Goal: Task Accomplishment & Management: Use online tool/utility

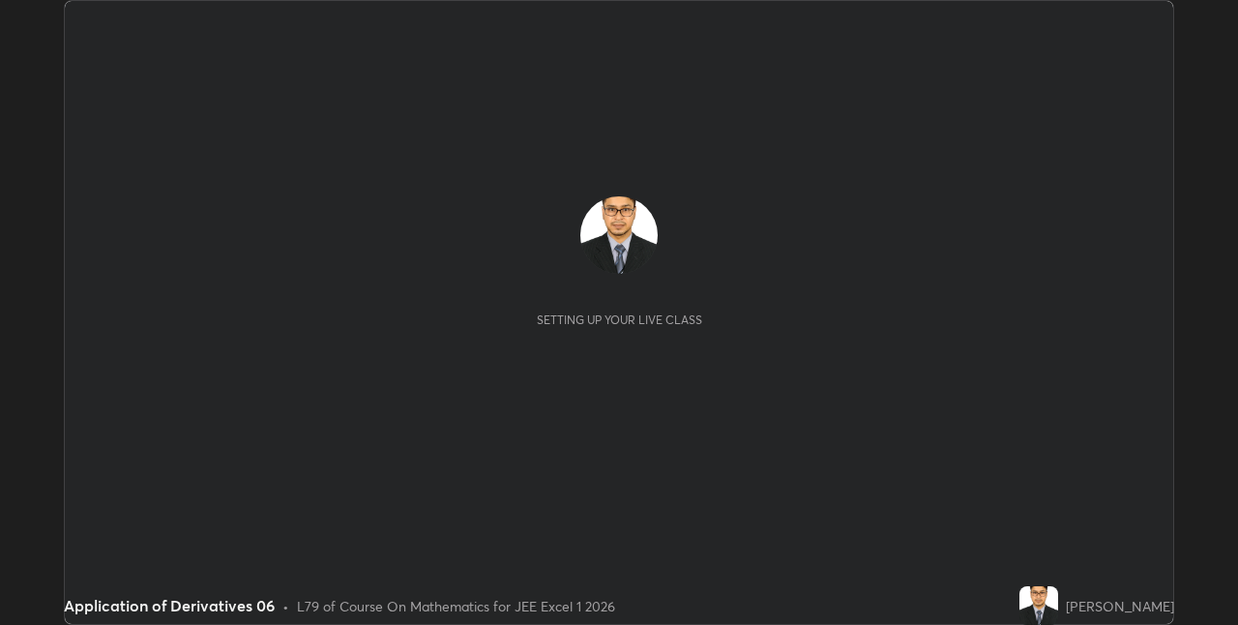
scroll to position [625, 1237]
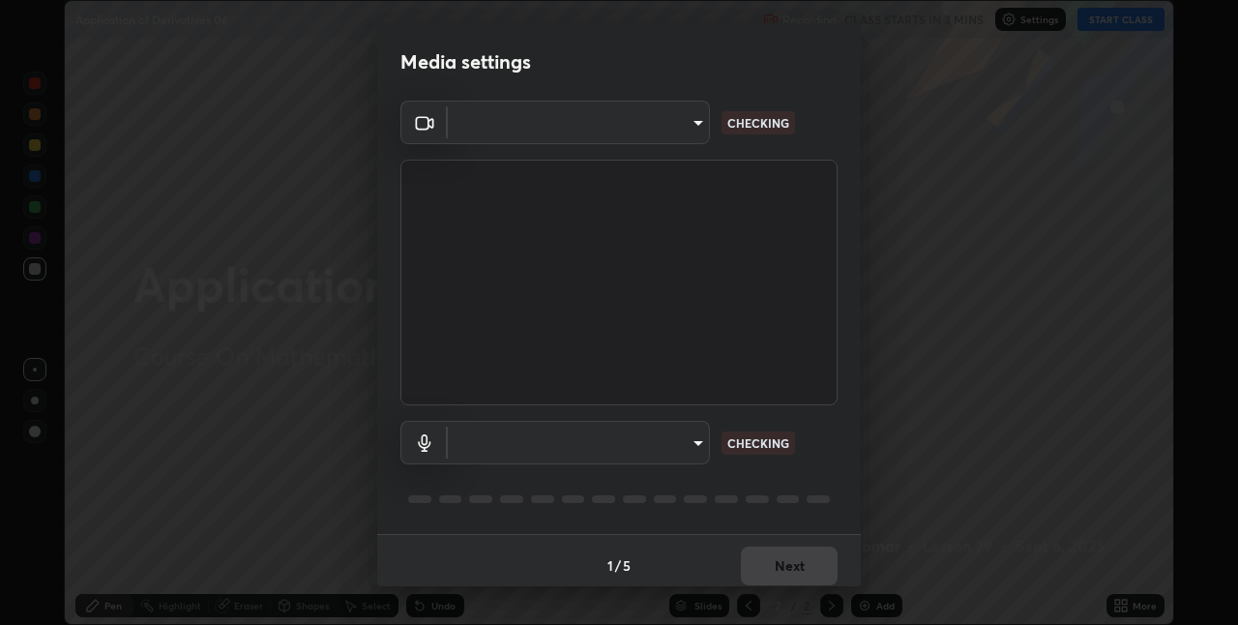
type input "75e712147918ca24a41eb6164b5846738d9e08eb627840b9f55e10290e3177b1"
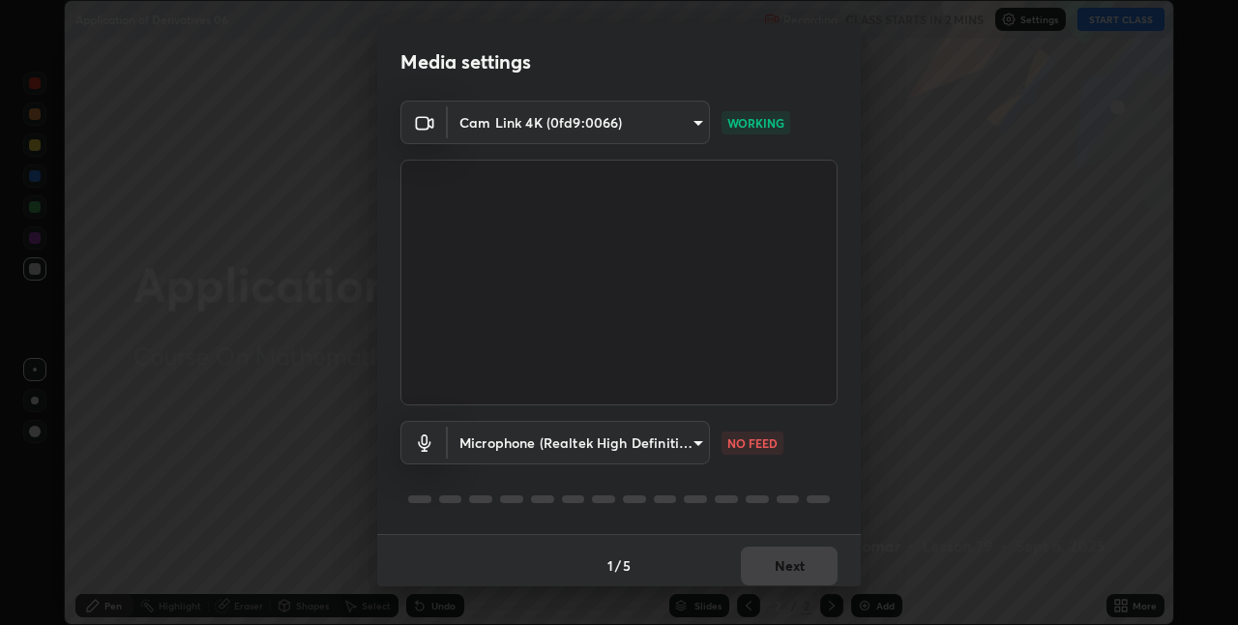
click at [1068, 428] on div "Media settings Cam Link 4K (0fd9:0066) 75e712147918ca24a41eb6164b5846738d9e08eb…" at bounding box center [619, 312] width 1238 height 625
click at [692, 444] on body "Erase all Application of Derivatives 06 Recording CLASS STARTS IN 2 MINS Settin…" at bounding box center [619, 312] width 1238 height 625
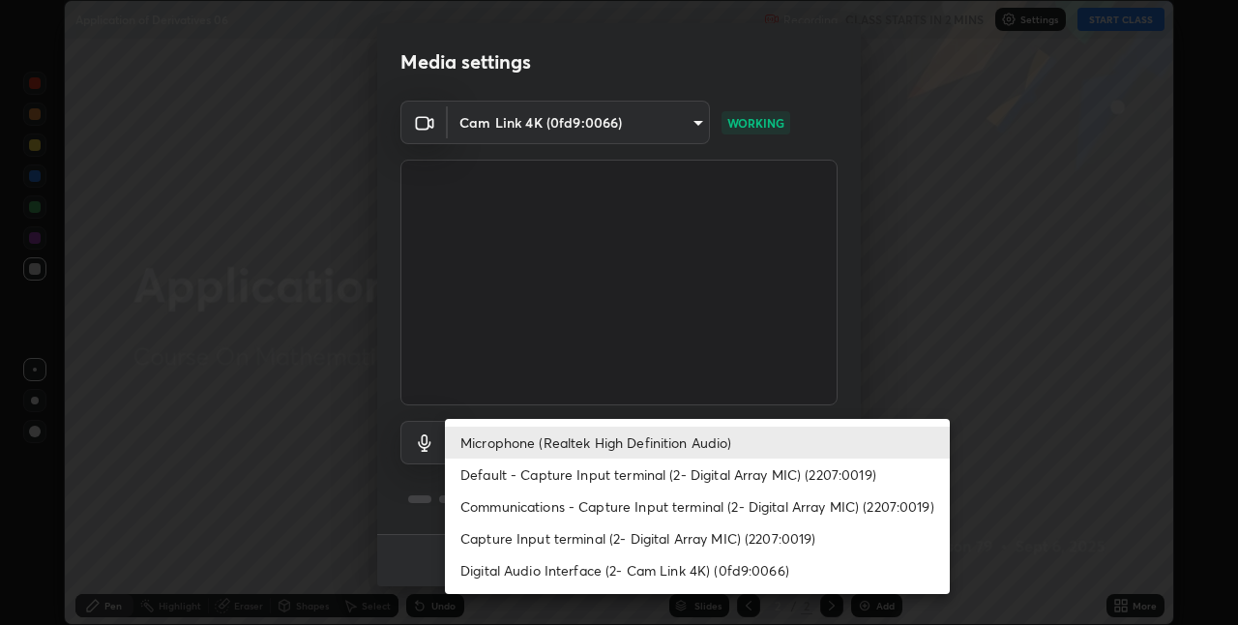
click at [689, 483] on li "Default - Capture Input terminal (2- Digital Array MIC) (2207:0019)" at bounding box center [697, 474] width 505 height 32
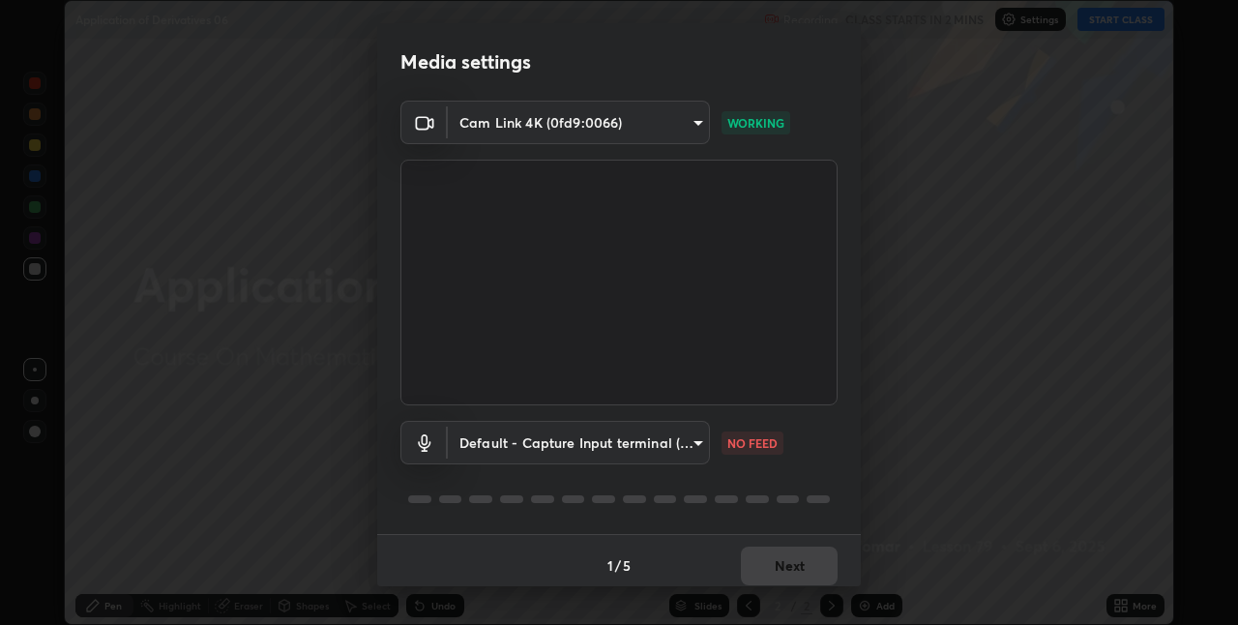
click at [686, 442] on body "Erase all Application of Derivatives 06 Recording CLASS STARTS IN 2 MINS Settin…" at bounding box center [619, 312] width 1238 height 625
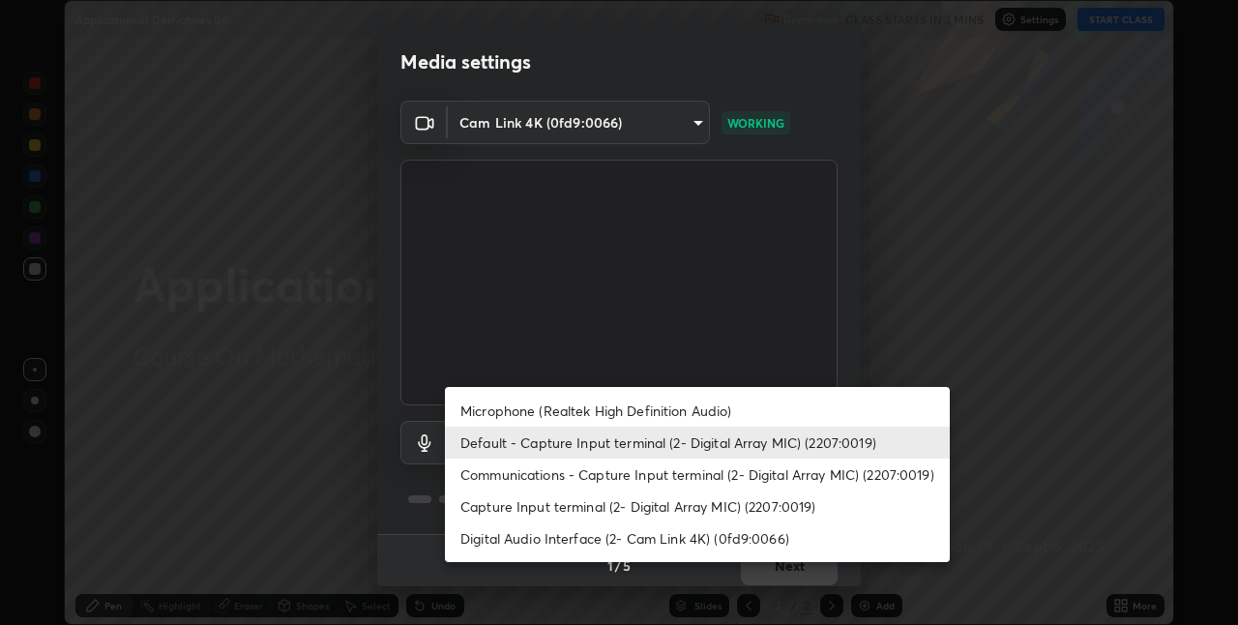
click at [781, 330] on div at bounding box center [619, 312] width 1238 height 625
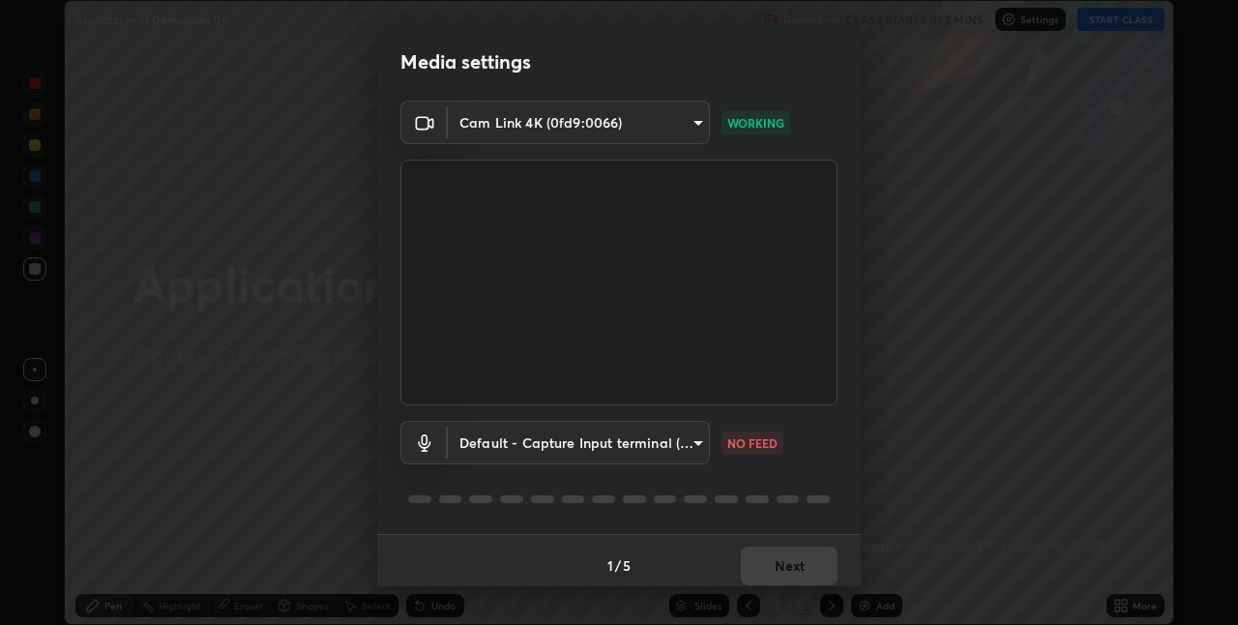
scroll to position [10, 0]
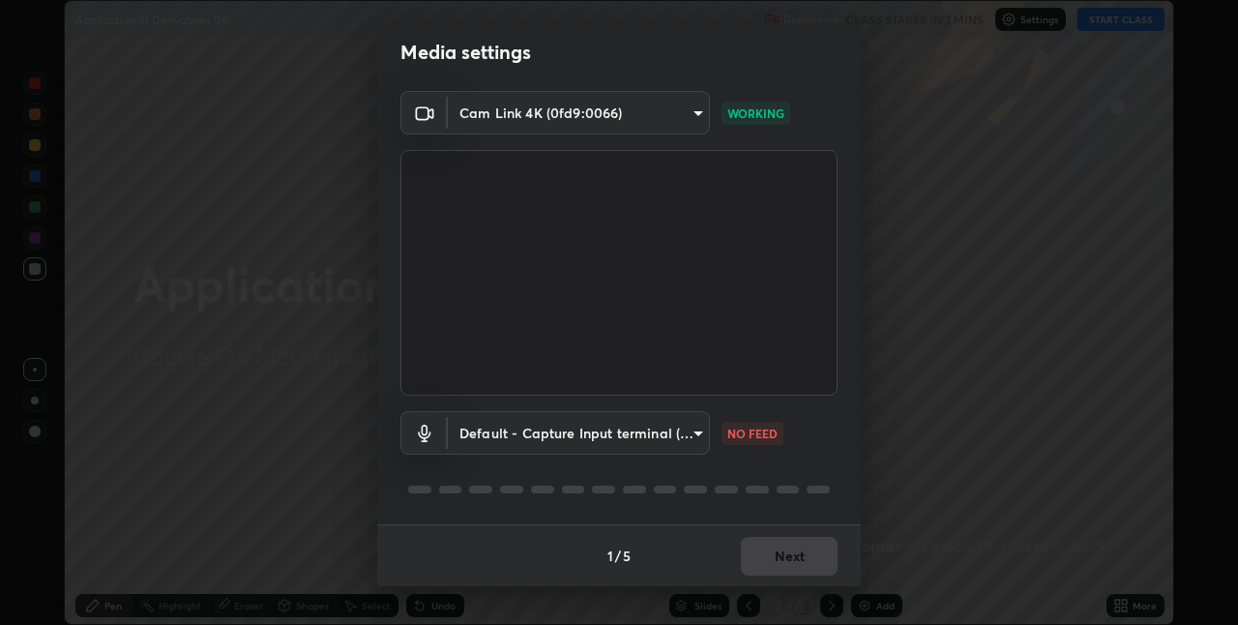
click at [687, 435] on body "Erase all Application of Derivatives 06 Recording CLASS STARTS IN 2 MINS Settin…" at bounding box center [619, 312] width 1238 height 625
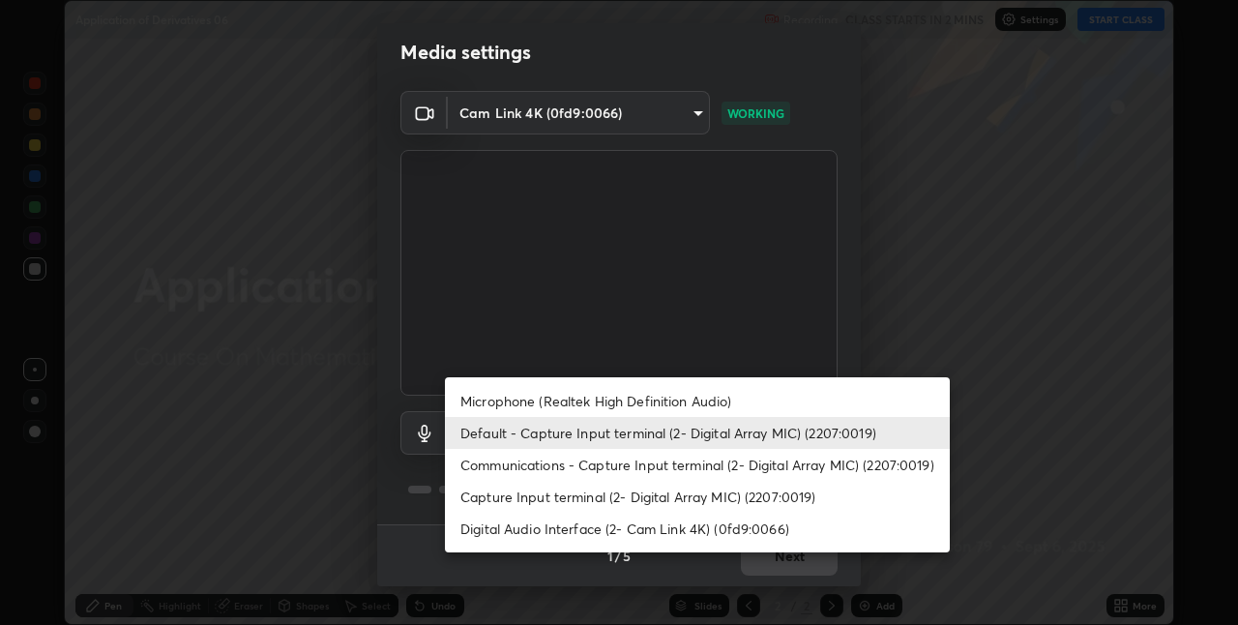
click at [669, 402] on li "Microphone (Realtek High Definition Audio)" at bounding box center [697, 401] width 505 height 32
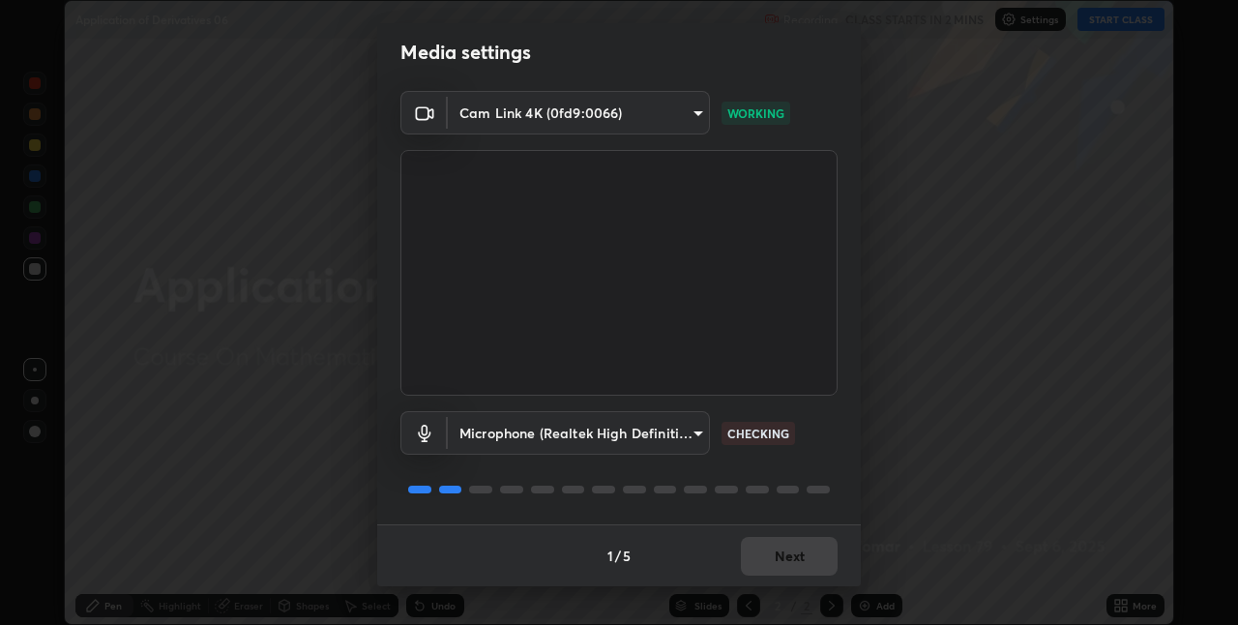
click at [673, 428] on body "Erase all Application of Derivatives 06 Recording CLASS STARTS IN 2 MINS Settin…" at bounding box center [619, 312] width 1238 height 625
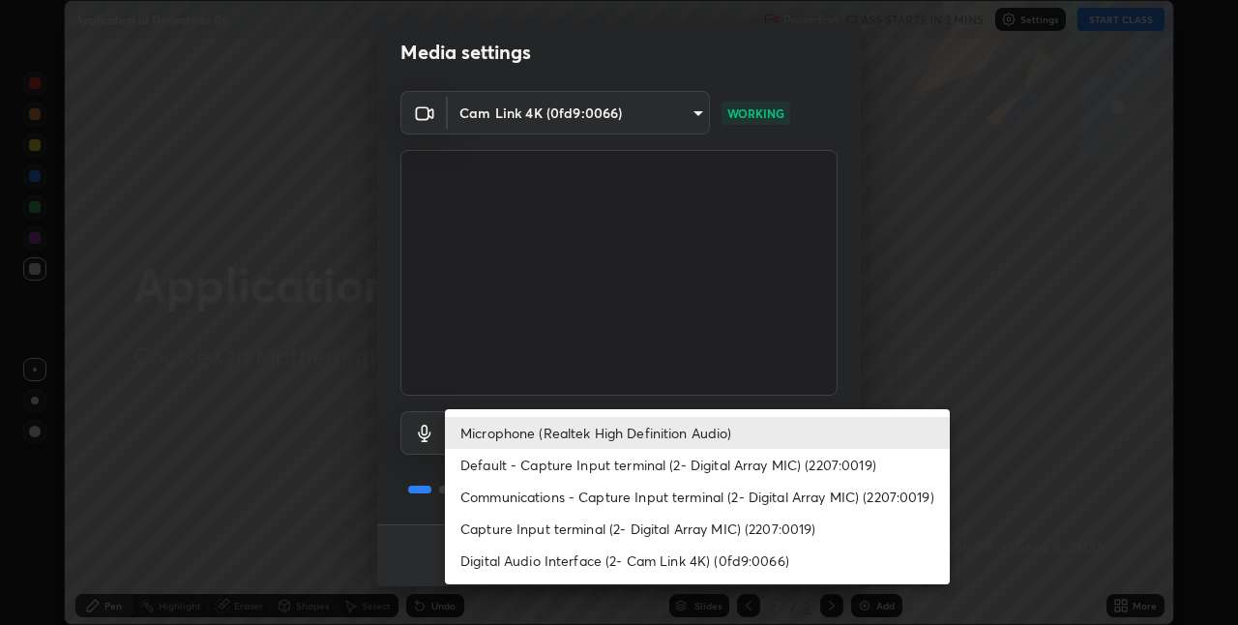
click at [652, 467] on li "Default - Capture Input terminal (2- Digital Array MIC) (2207:0019)" at bounding box center [697, 465] width 505 height 32
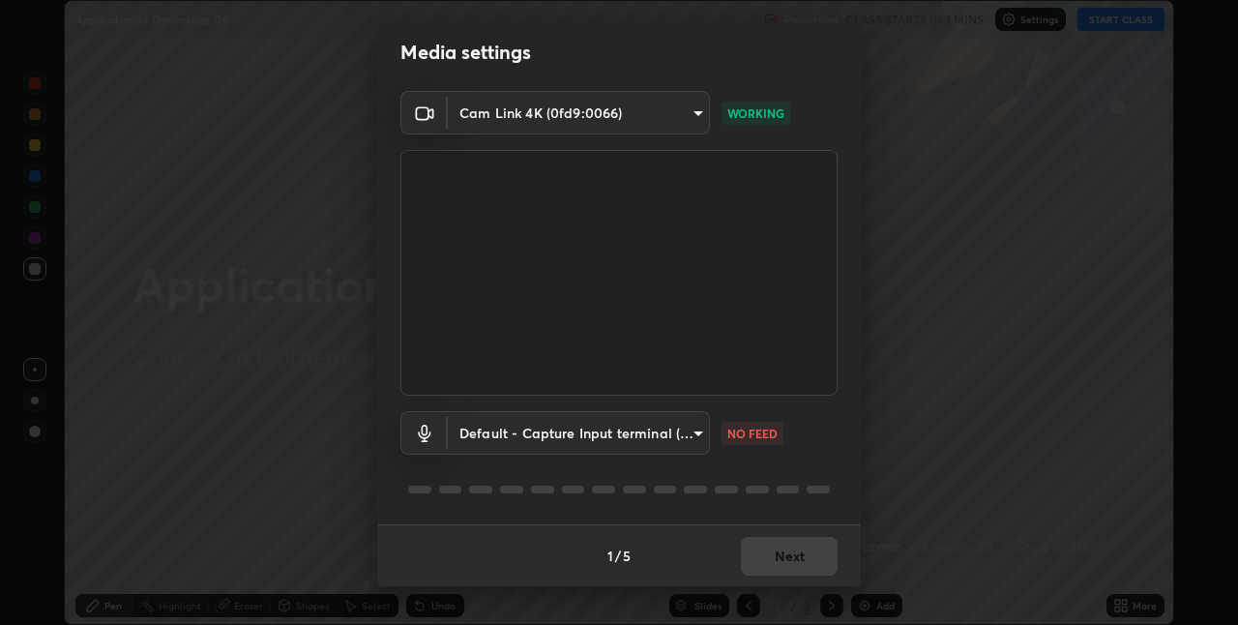
click at [693, 437] on body "Erase all Application of Derivatives 06 Recording CLASS STARTS IN 2 MINS Settin…" at bounding box center [619, 312] width 1238 height 625
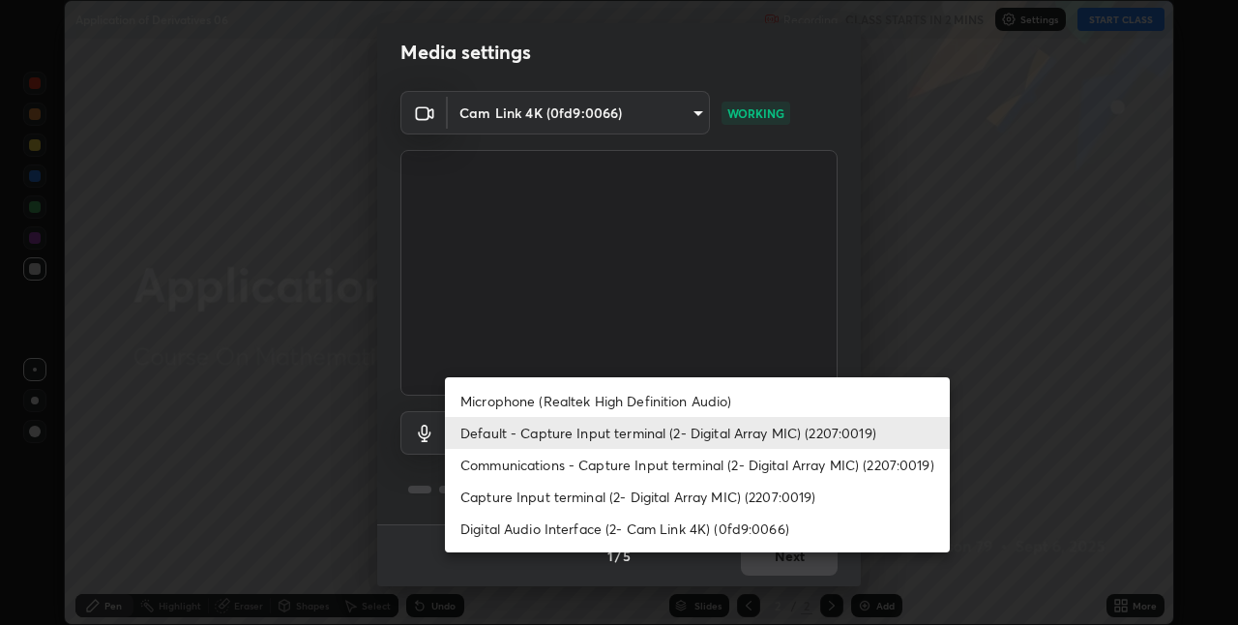
click at [724, 530] on li "Digital Audio Interface (2- Cam Link 4K) (0fd9:0066)" at bounding box center [697, 529] width 505 height 32
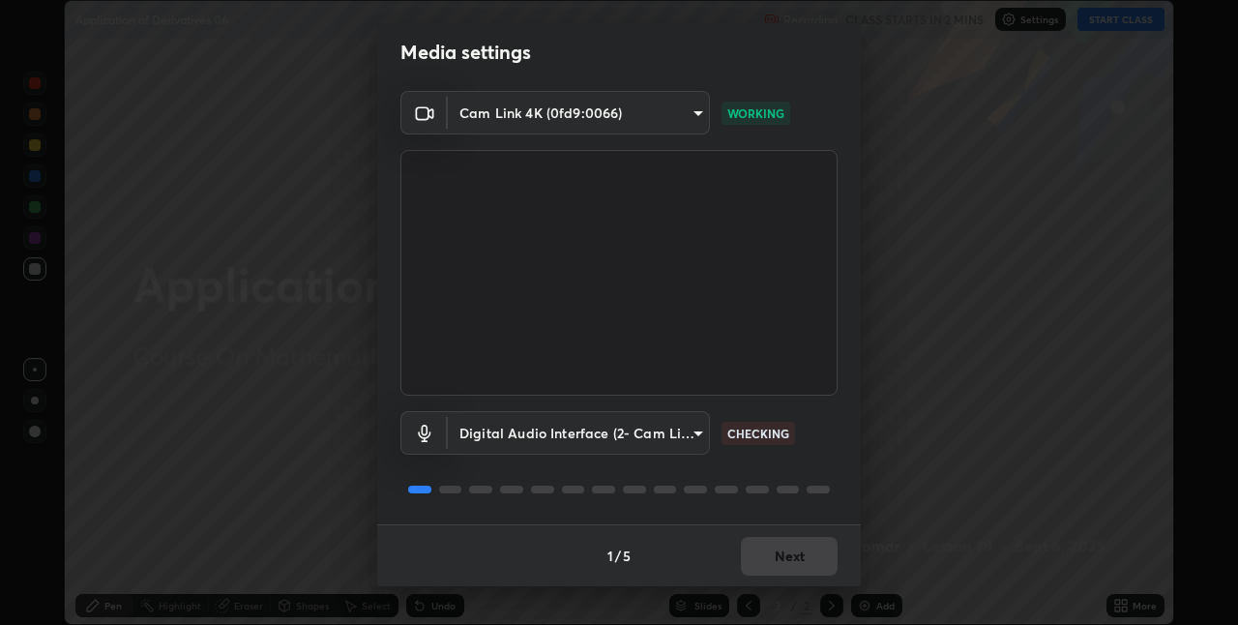
click at [692, 427] on body "Erase all Application of Derivatives 06 Recording CLASS STARTS IN 2 MINS Settin…" at bounding box center [619, 312] width 1238 height 625
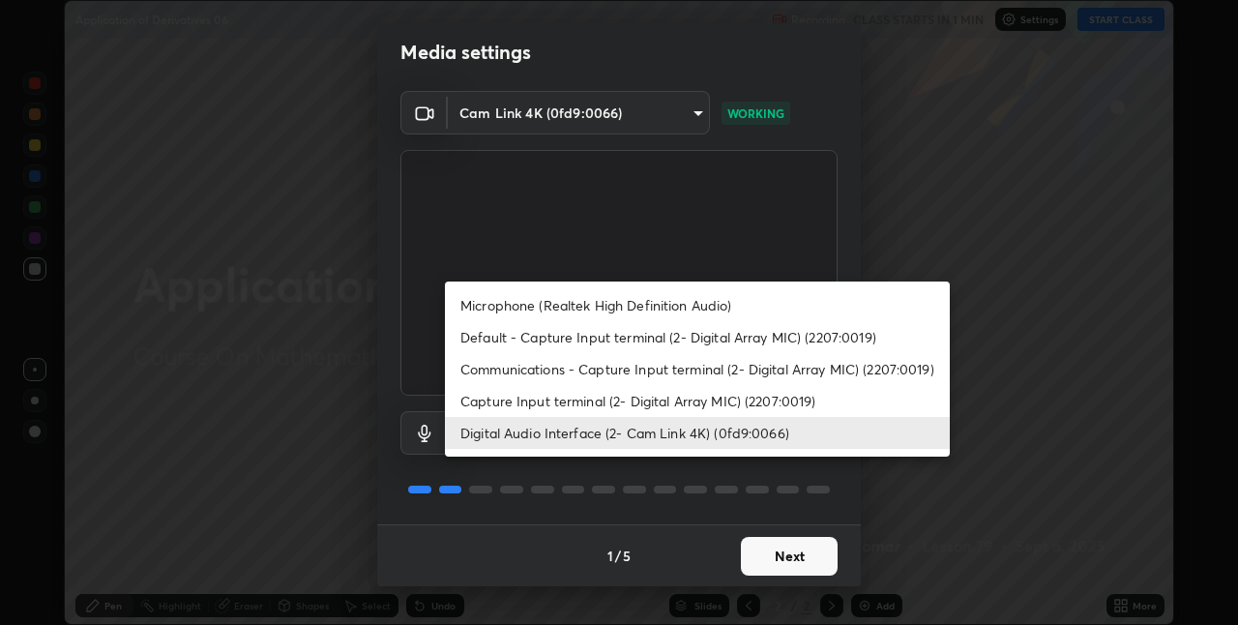
click at [690, 338] on li "Default - Capture Input terminal (2- Digital Array MIC) (2207:0019)" at bounding box center [697, 337] width 505 height 32
type input "default"
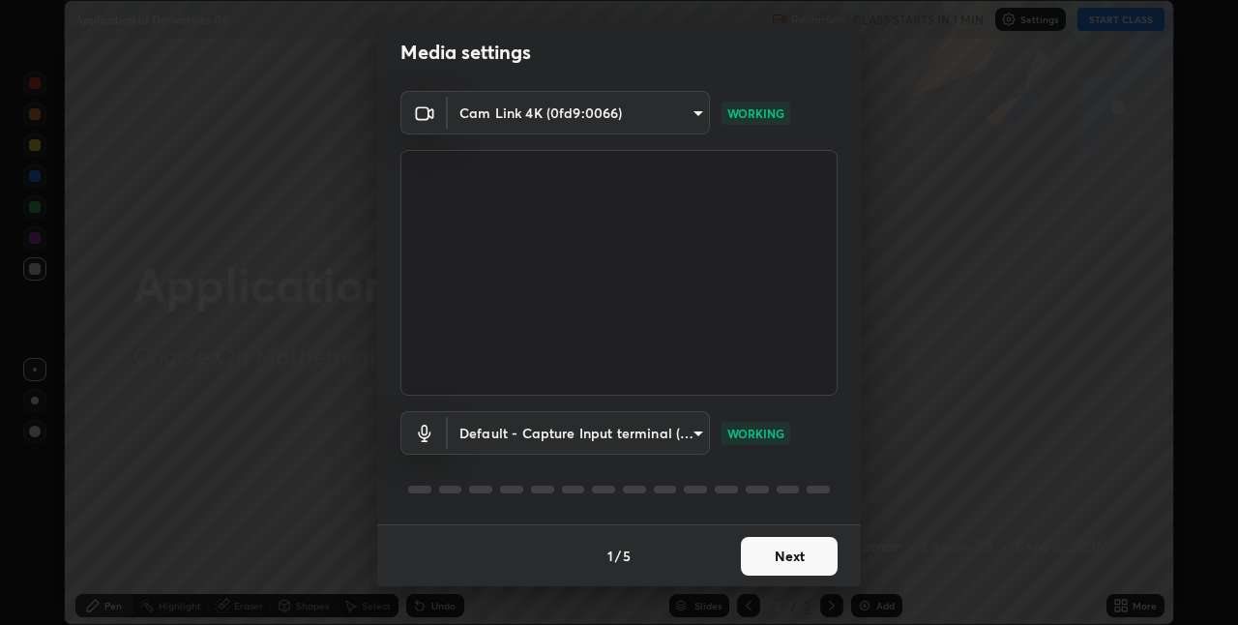
click at [768, 550] on button "Next" at bounding box center [789, 556] width 97 height 39
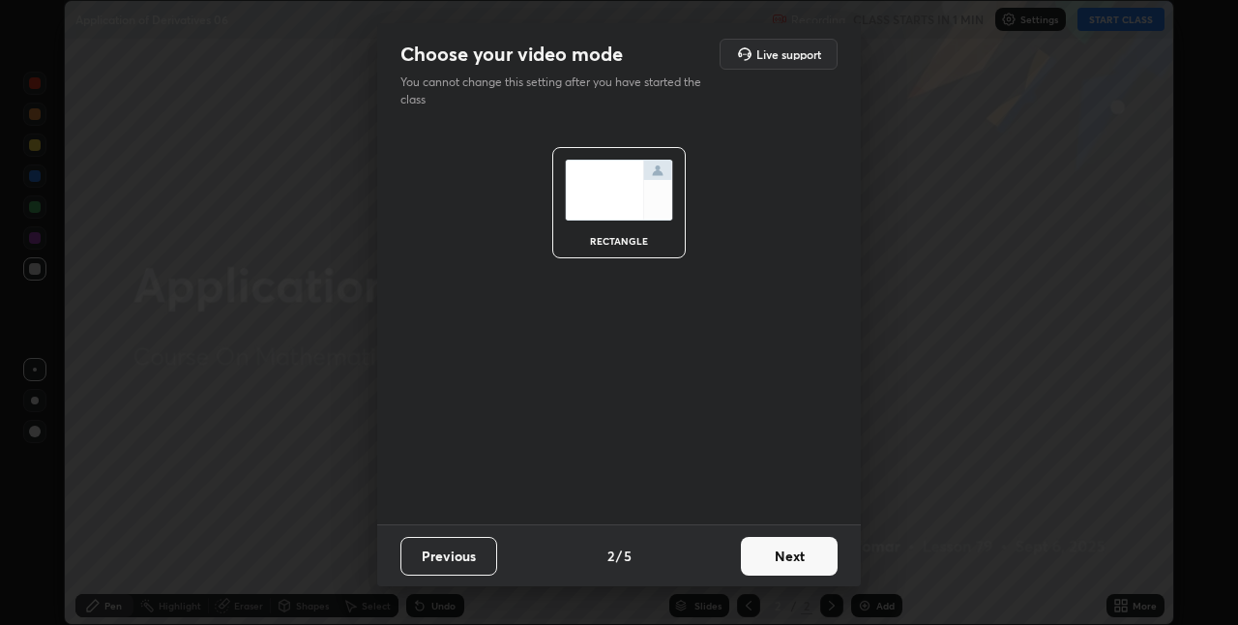
click at [778, 570] on button "Next" at bounding box center [789, 556] width 97 height 39
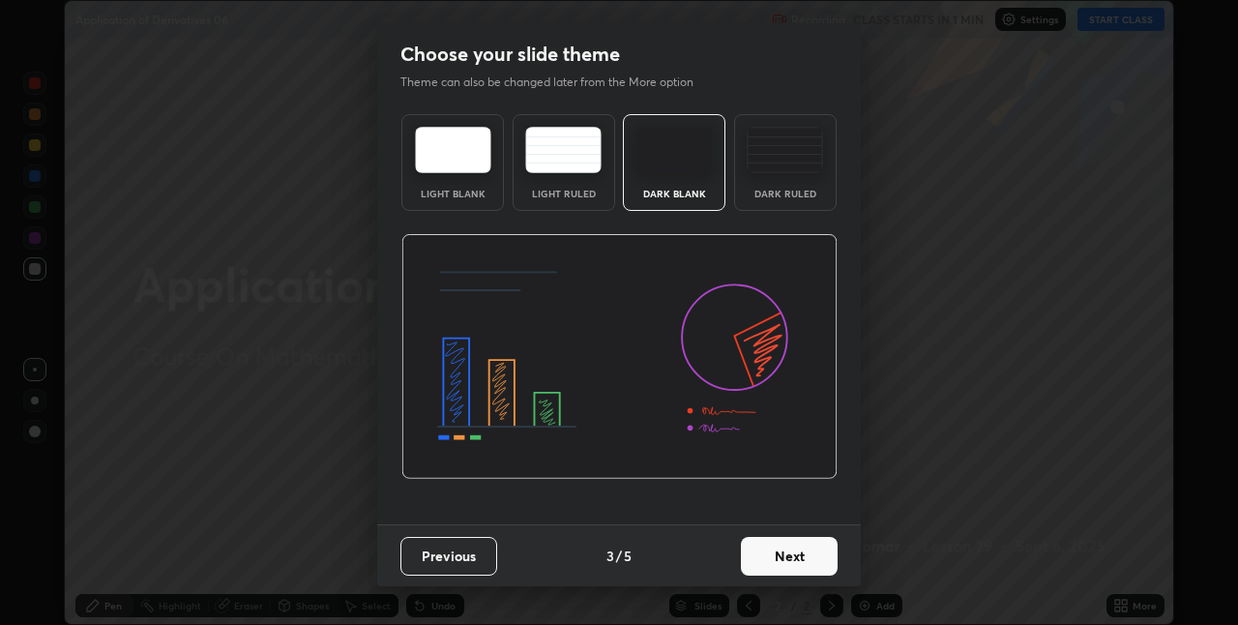
click at [781, 566] on button "Next" at bounding box center [789, 556] width 97 height 39
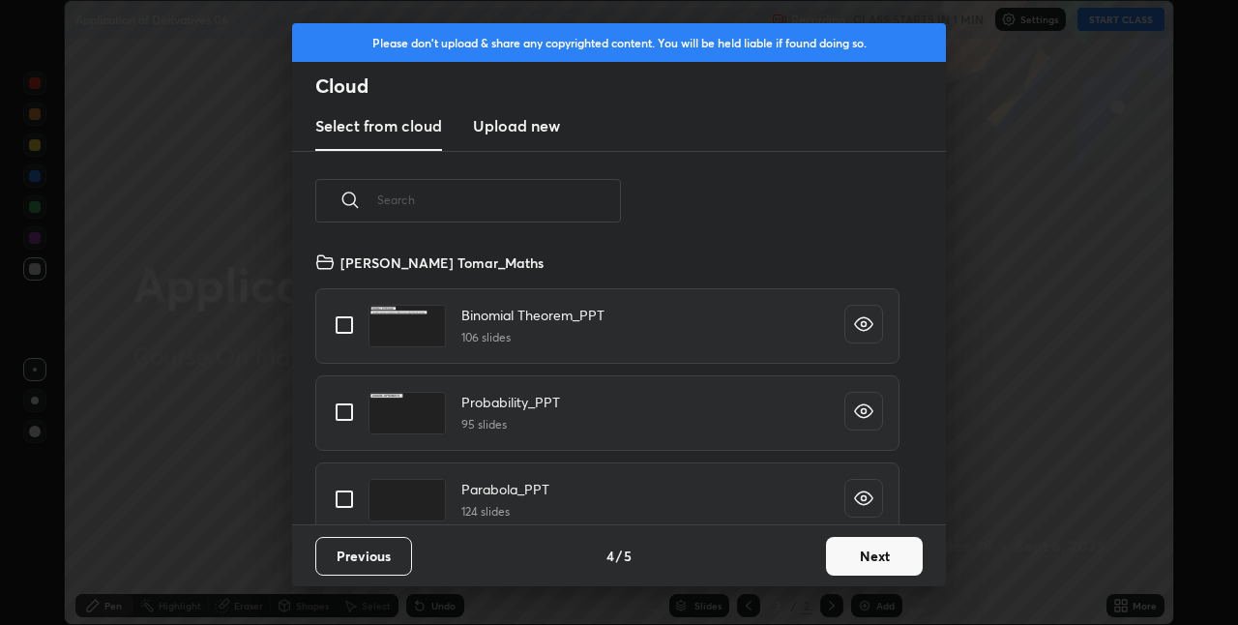
scroll to position [274, 621]
click at [856, 563] on button "Next" at bounding box center [874, 556] width 97 height 39
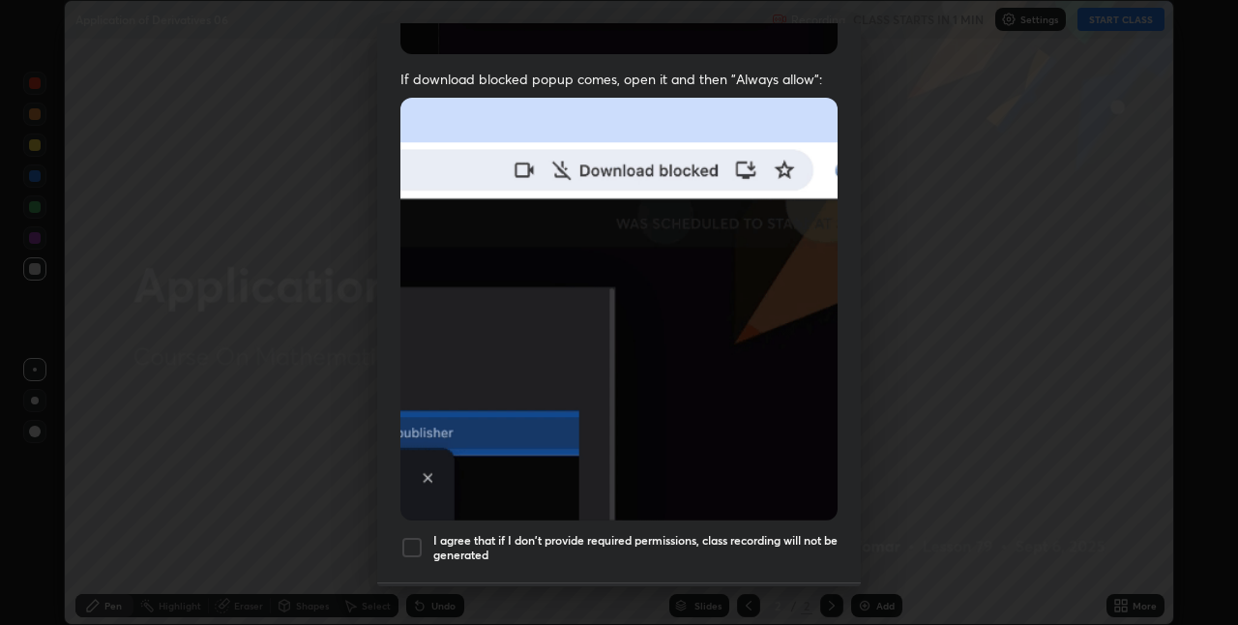
scroll to position [357, 0]
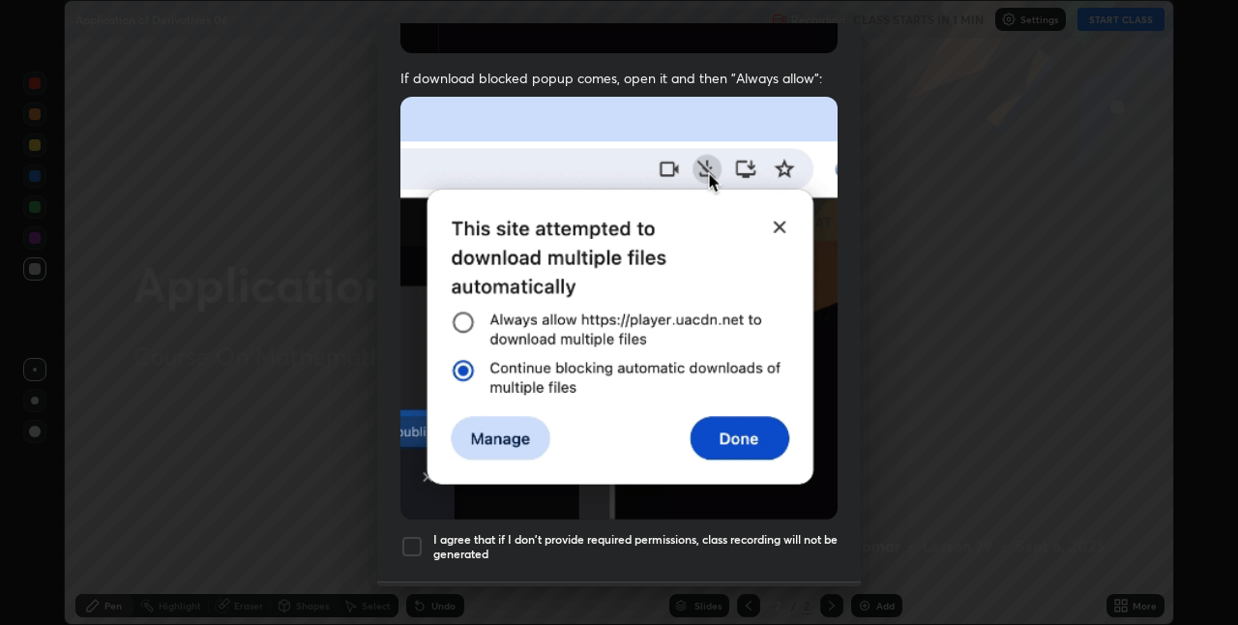
click at [408, 535] on div at bounding box center [411, 546] width 23 height 23
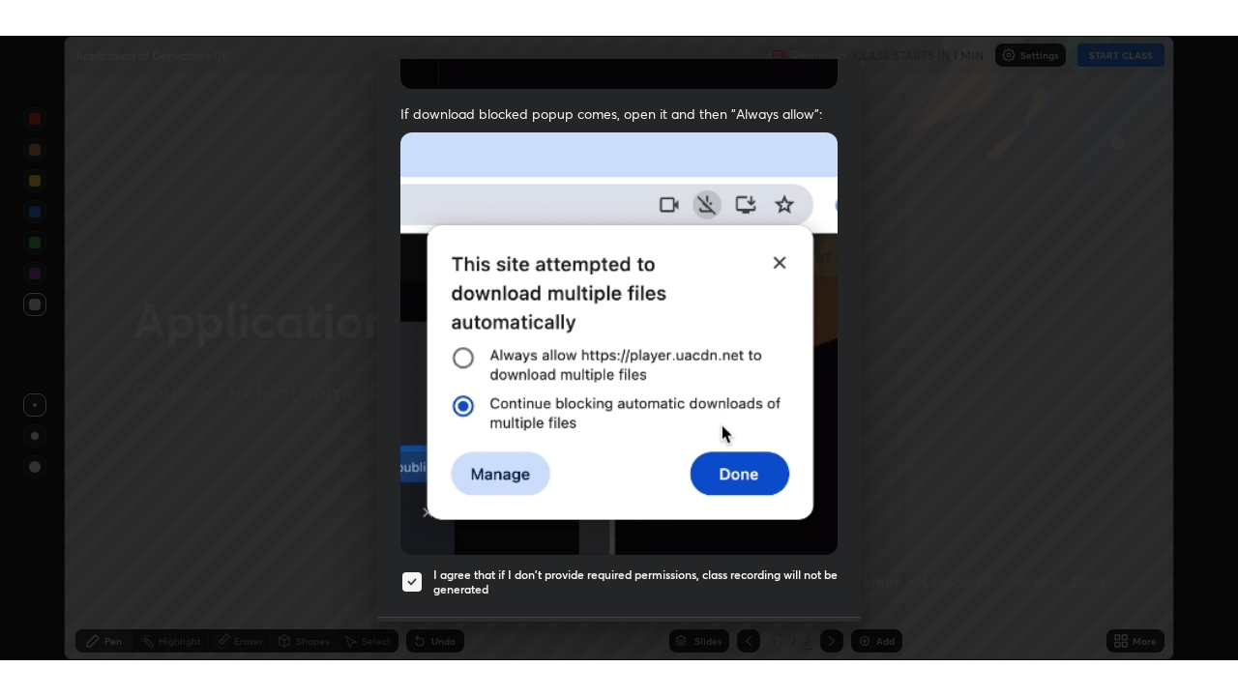
scroll to position [404, 0]
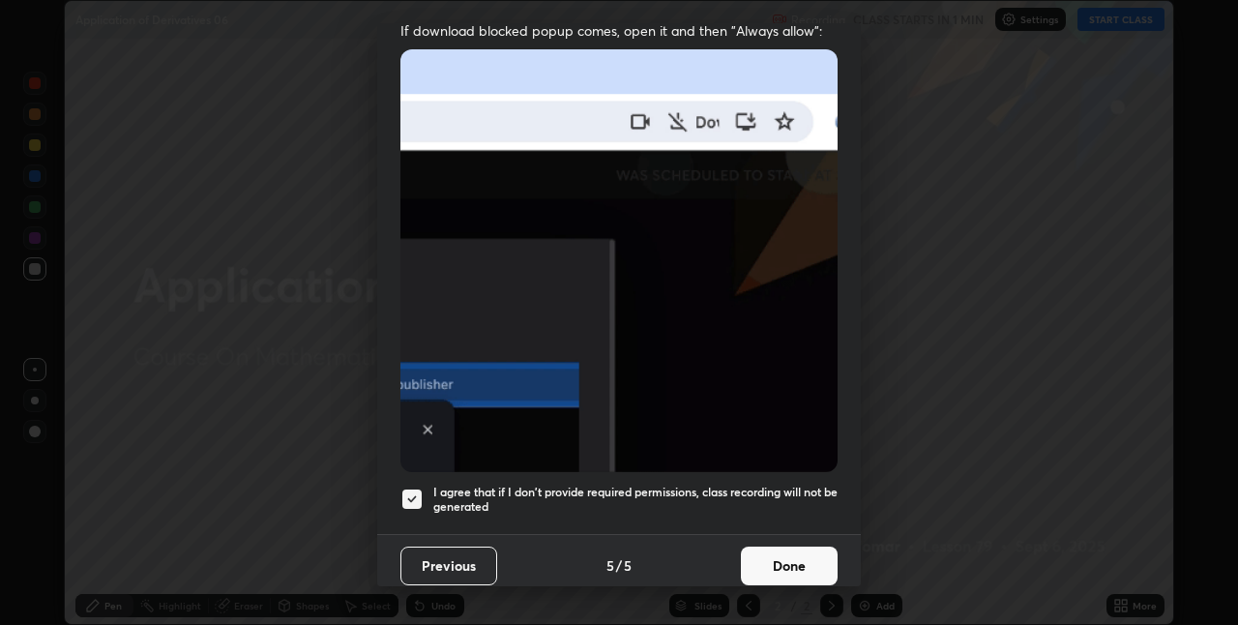
click at [801, 565] on button "Done" at bounding box center [789, 565] width 97 height 39
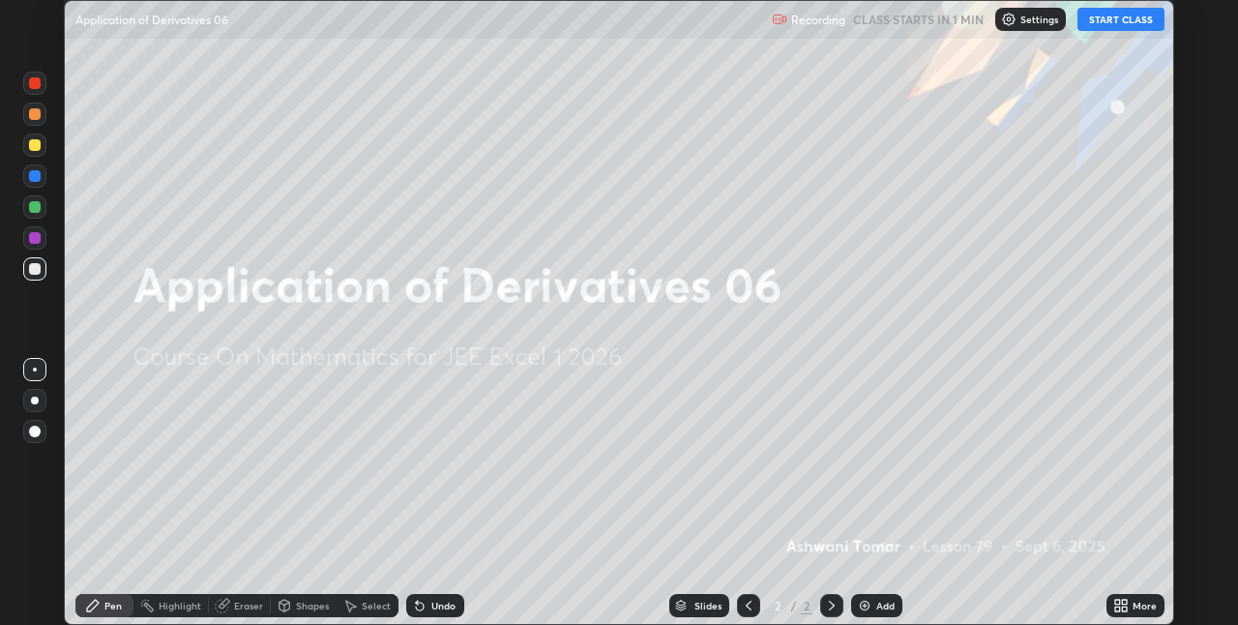
click at [1146, 25] on button "START CLASS" at bounding box center [1120, 19] width 87 height 23
click at [1129, 598] on icon at bounding box center [1120, 605] width 15 height 15
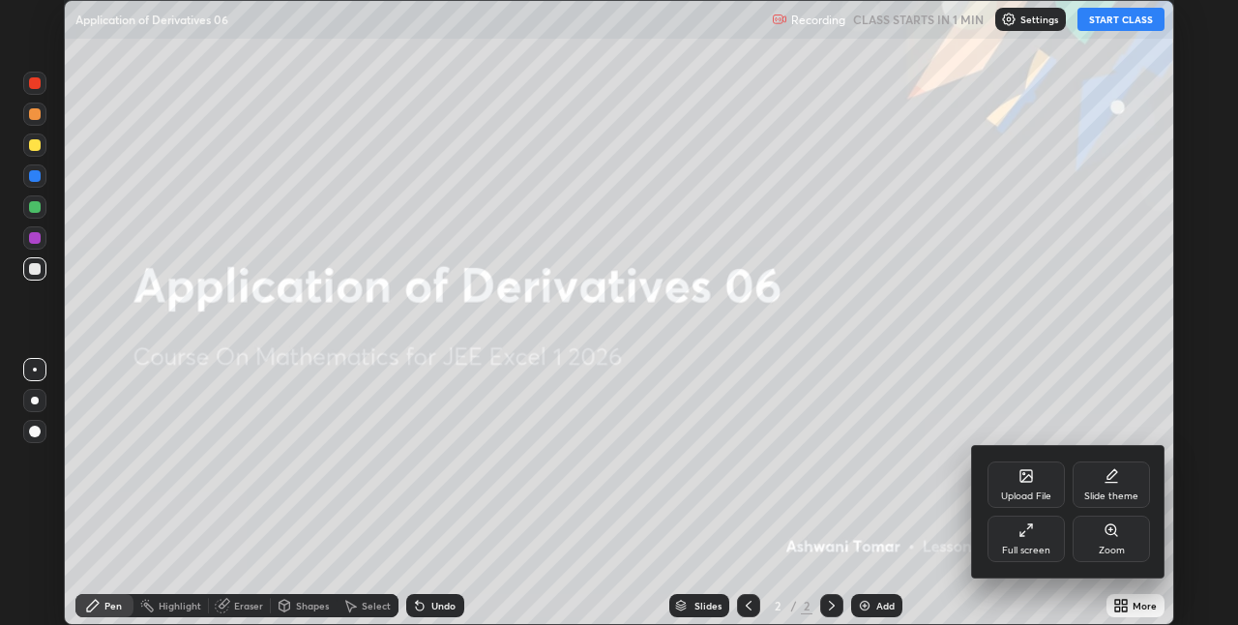
click at [1112, 314] on div at bounding box center [619, 312] width 1238 height 625
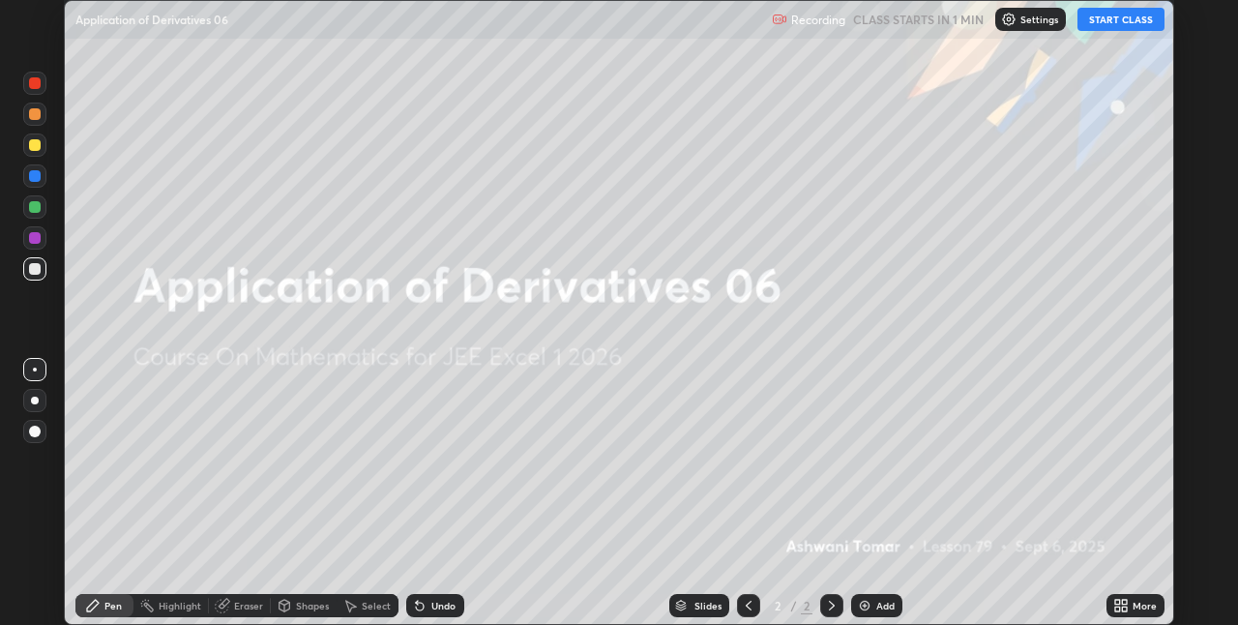
click at [1118, 29] on button "START CLASS" at bounding box center [1120, 19] width 87 height 23
click at [1134, 607] on div "More" at bounding box center [1145, 606] width 24 height 10
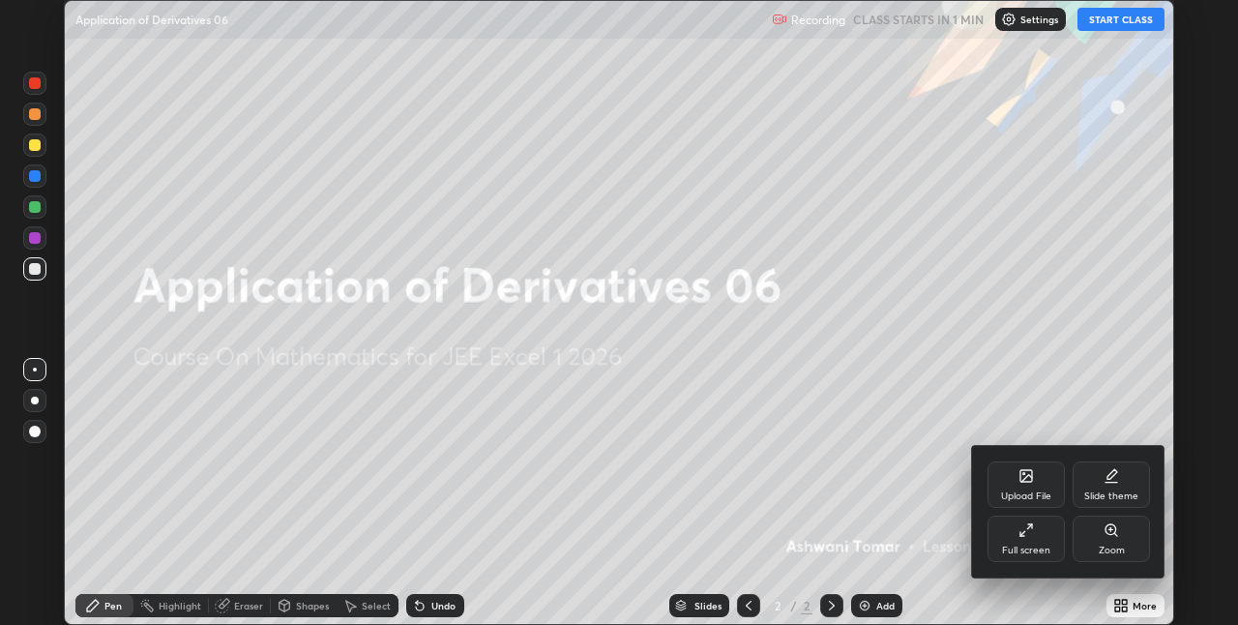
click at [1030, 535] on icon at bounding box center [1025, 529] width 15 height 15
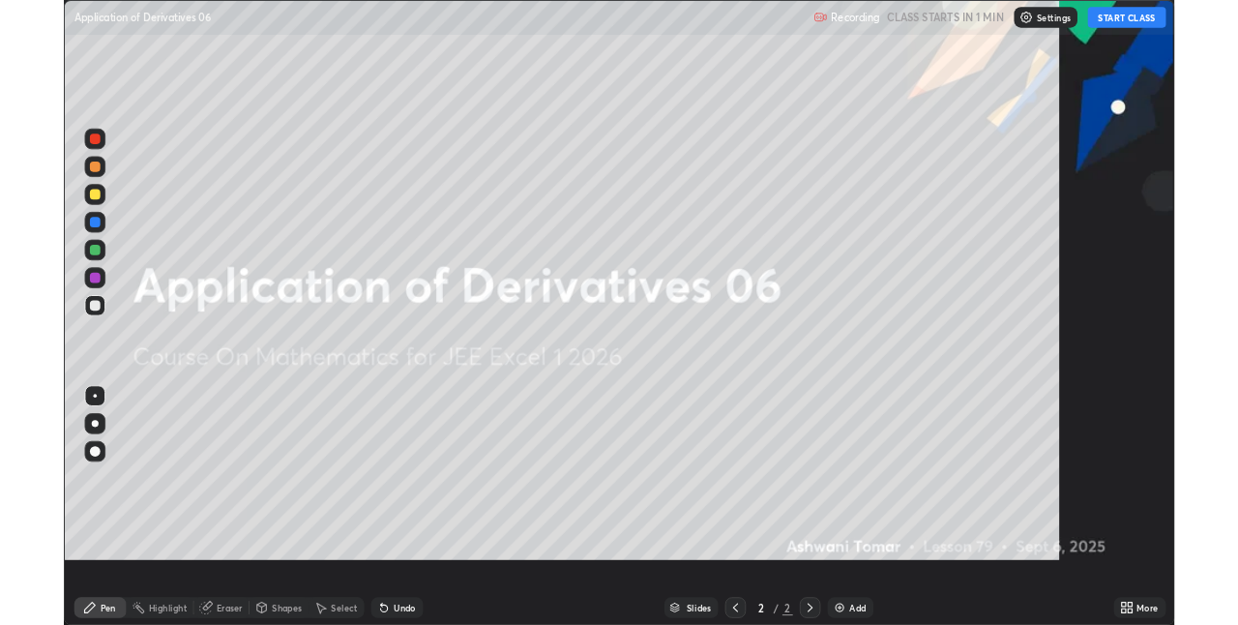
scroll to position [696, 1238]
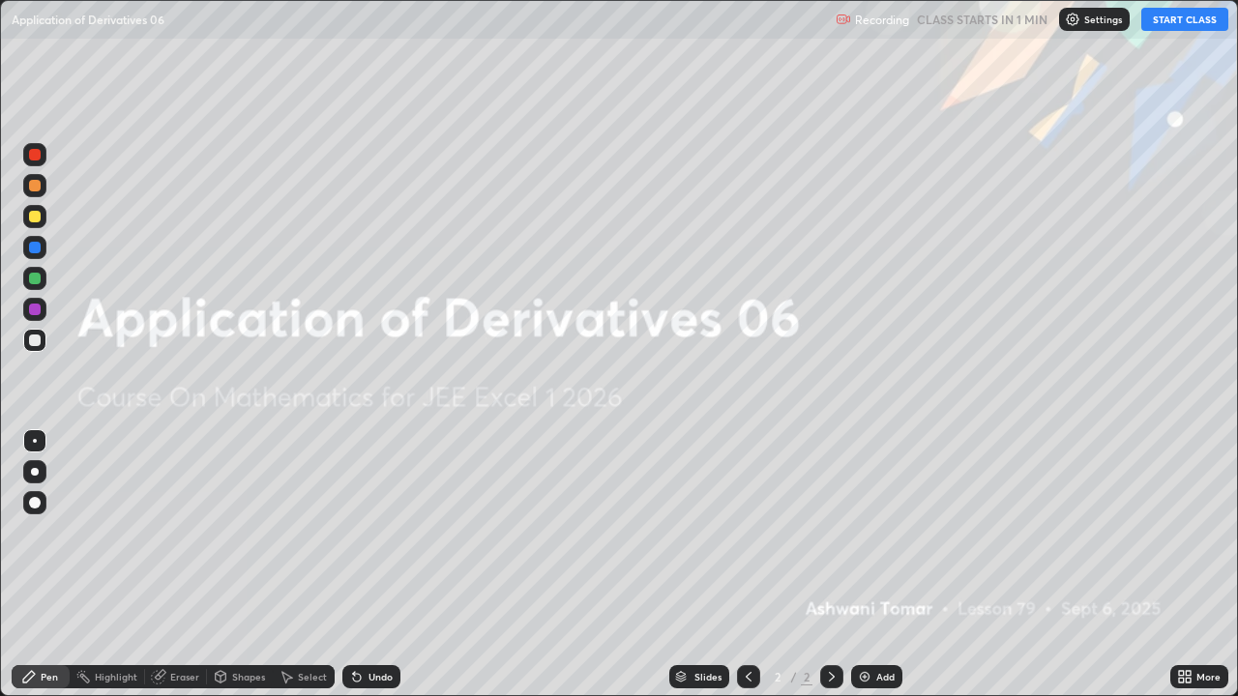
click at [871, 624] on div "Add" at bounding box center [876, 676] width 51 height 23
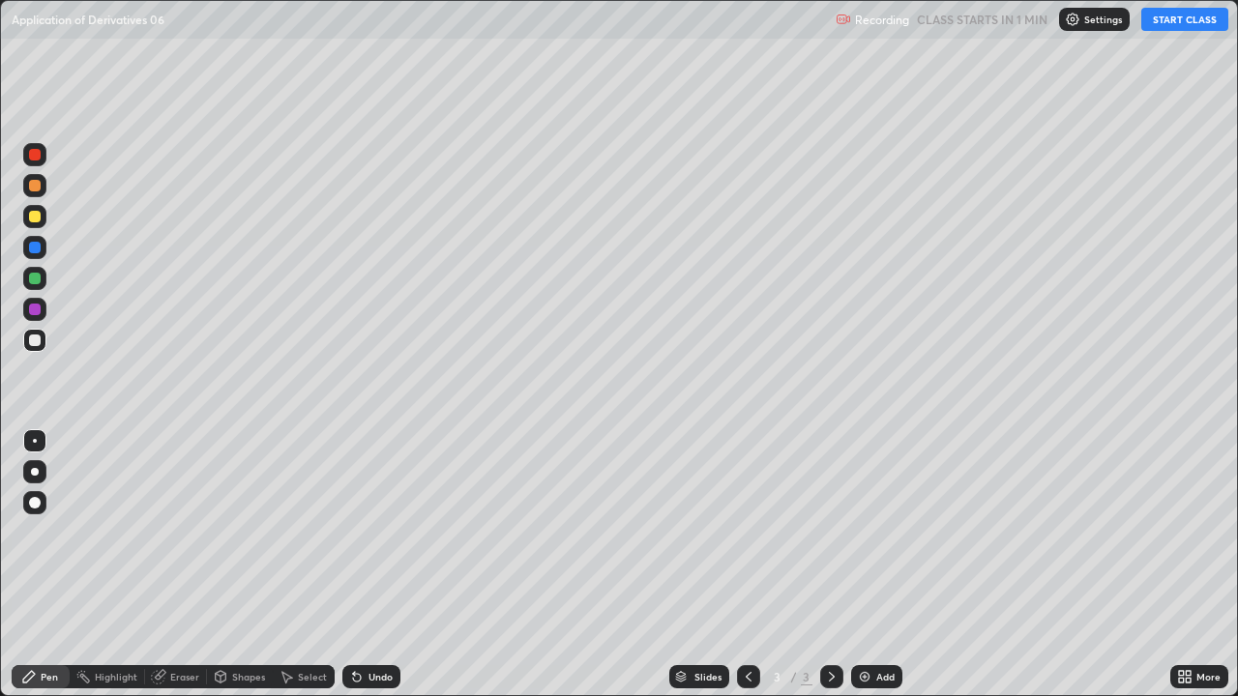
click at [1174, 21] on button "START CLASS" at bounding box center [1184, 19] width 87 height 23
click at [1193, 20] on button "START CLASS" at bounding box center [1184, 19] width 87 height 23
click at [1194, 20] on button "START CLASS" at bounding box center [1184, 19] width 87 height 23
click at [1193, 21] on button "START CLASS" at bounding box center [1184, 19] width 87 height 23
click at [1174, 29] on button "START CLASS" at bounding box center [1184, 19] width 87 height 23
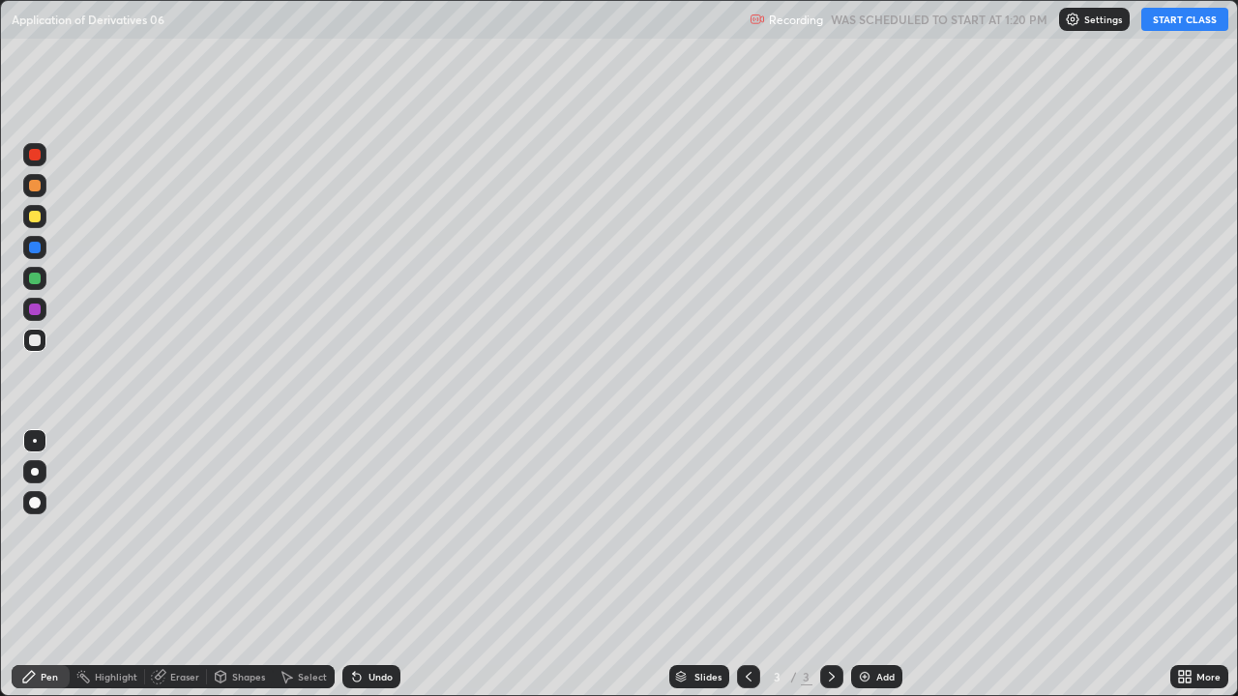
click at [1182, 18] on button "START CLASS" at bounding box center [1184, 19] width 87 height 23
click at [1190, 28] on button "START CLASS" at bounding box center [1184, 19] width 87 height 23
click at [1193, 624] on div "More" at bounding box center [1199, 676] width 58 height 23
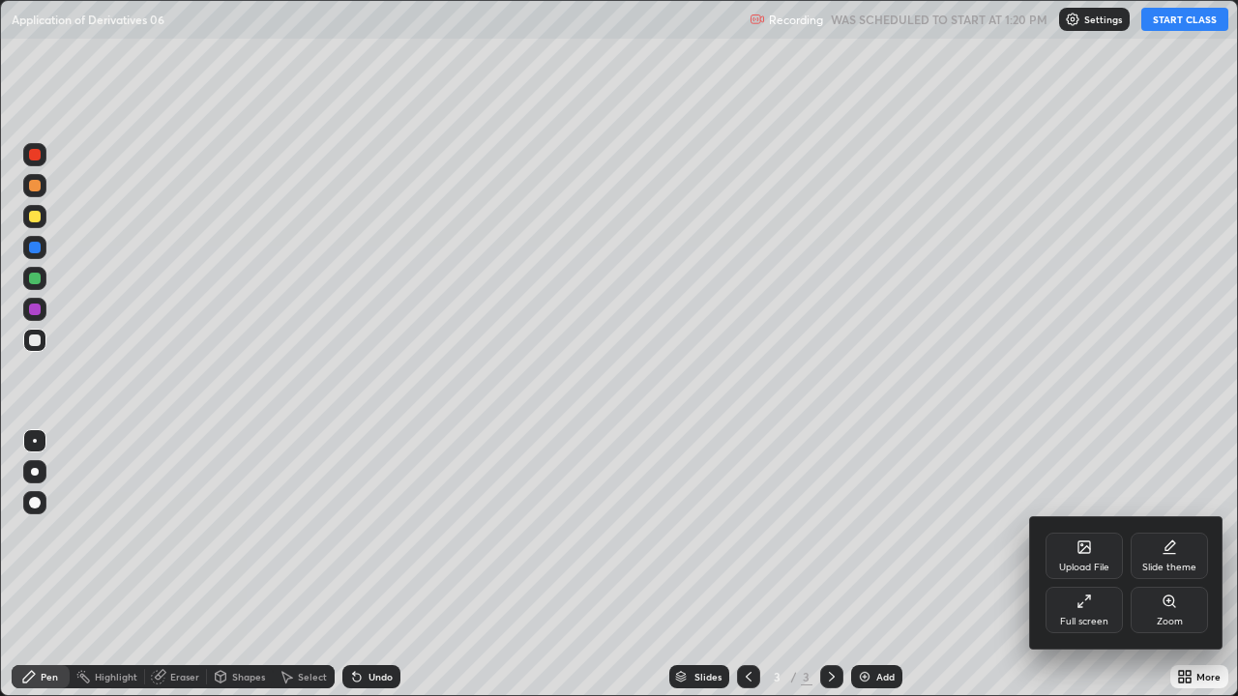
click at [1081, 617] on div "Full screen" at bounding box center [1084, 622] width 48 height 10
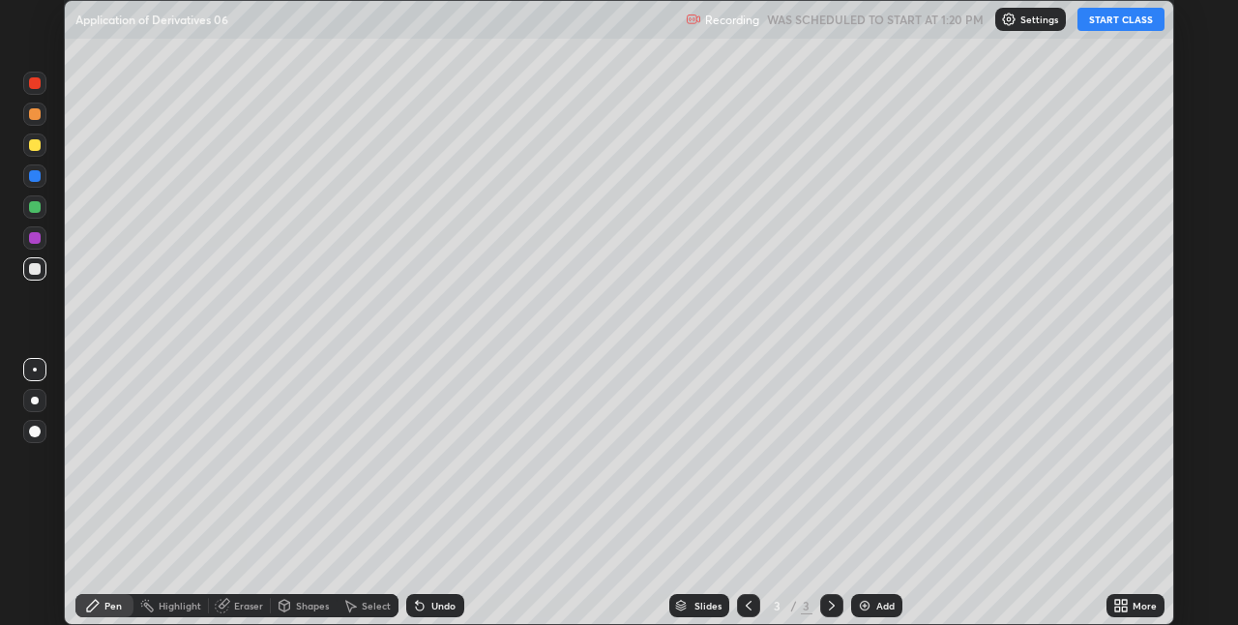
scroll to position [96092, 95478]
click at [1111, 17] on button "START CLASS" at bounding box center [1120, 19] width 87 height 23
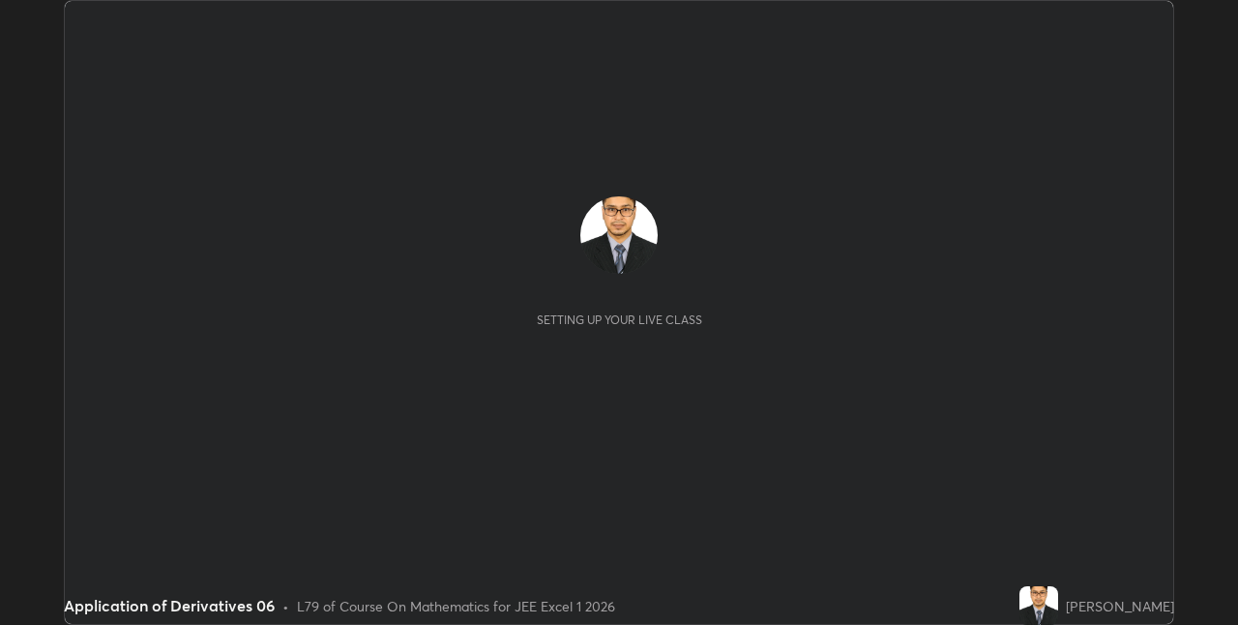
scroll to position [625, 1237]
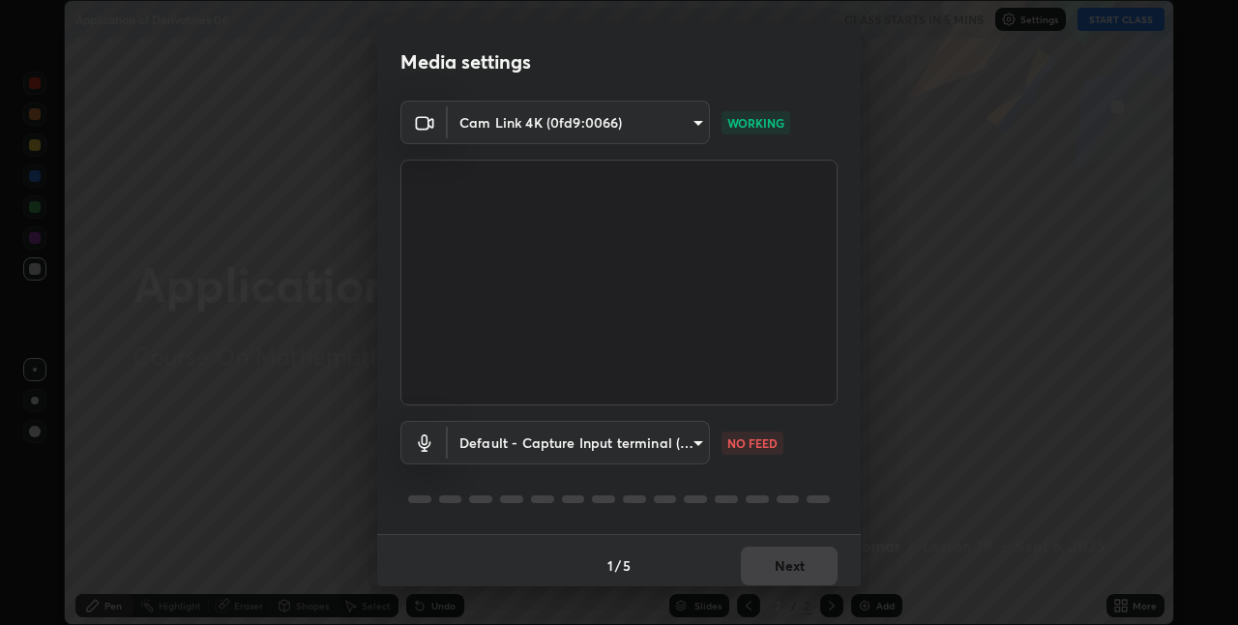
click at [691, 439] on body "Erase all Application of Derivatives 06 CLASS STARTS IN 5 MINS Settings START C…" at bounding box center [619, 312] width 1238 height 625
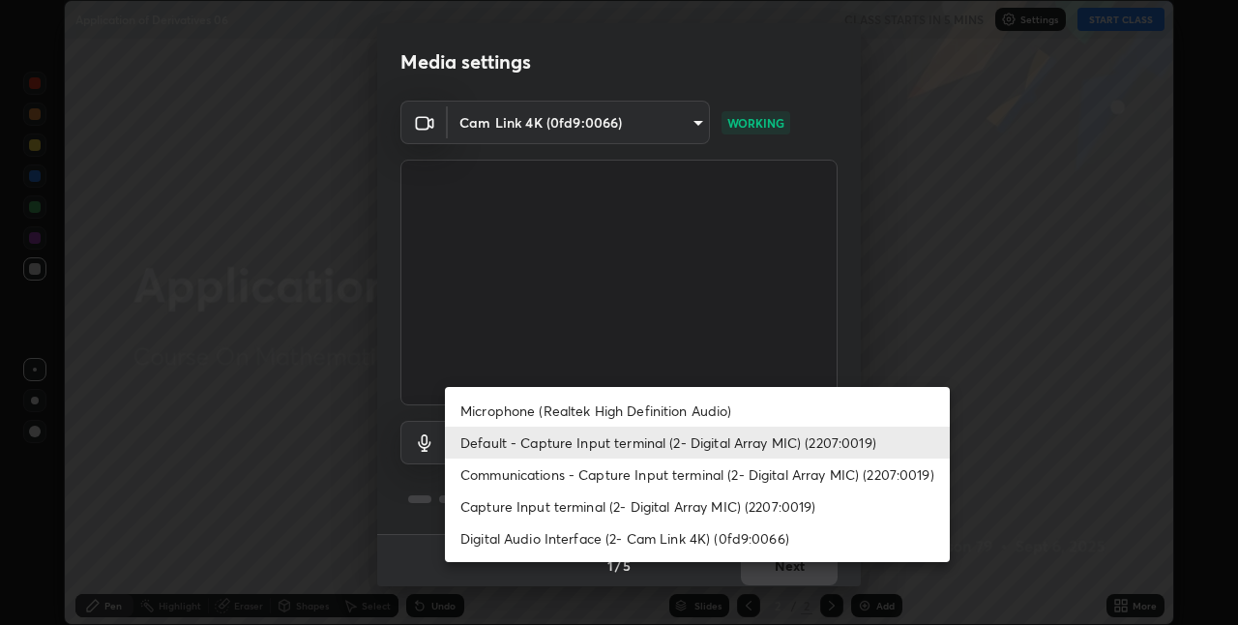
click at [680, 412] on li "Microphone (Realtek High Definition Audio)" at bounding box center [697, 411] width 505 height 32
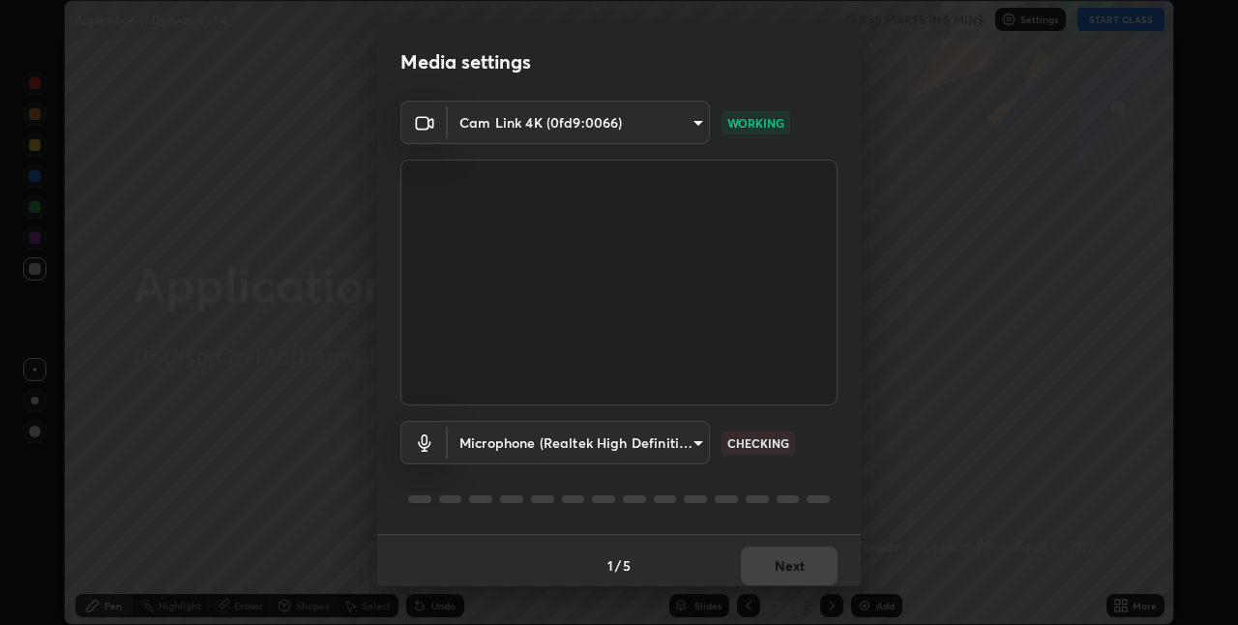
click at [685, 441] on body "Erase all Application of Derivatives 06 CLASS STARTS IN 5 MINS Settings START C…" at bounding box center [619, 312] width 1238 height 625
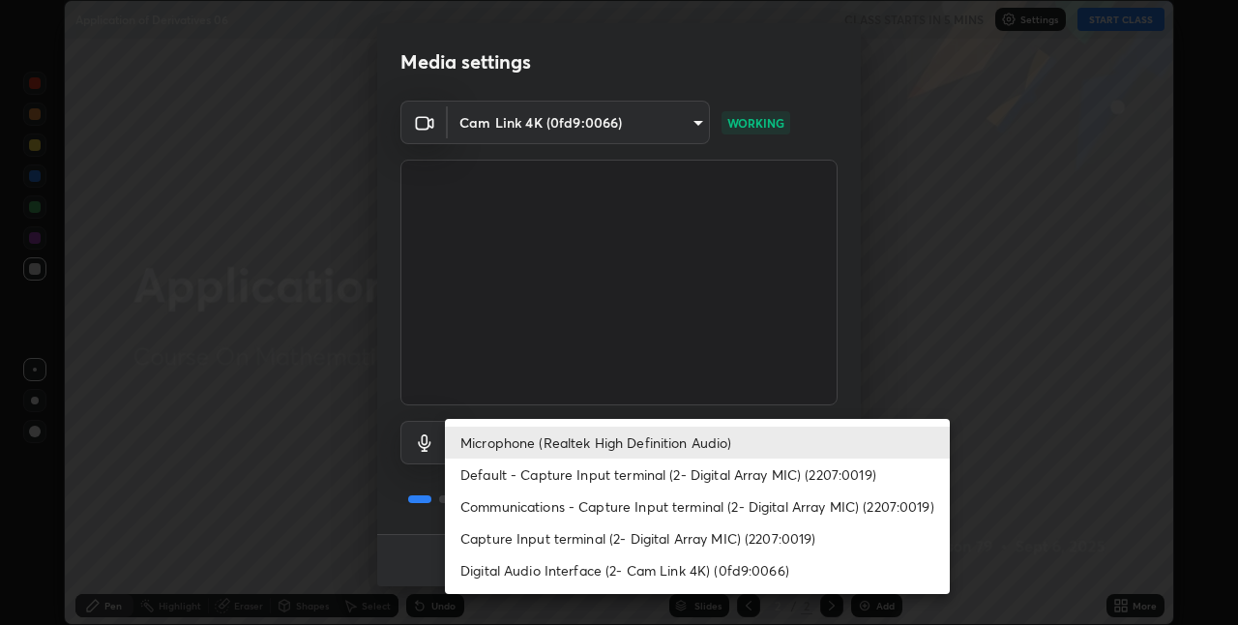
click at [654, 507] on li "Communications - Capture Input terminal (2- Digital Array MIC) (2207:0019)" at bounding box center [697, 506] width 505 height 32
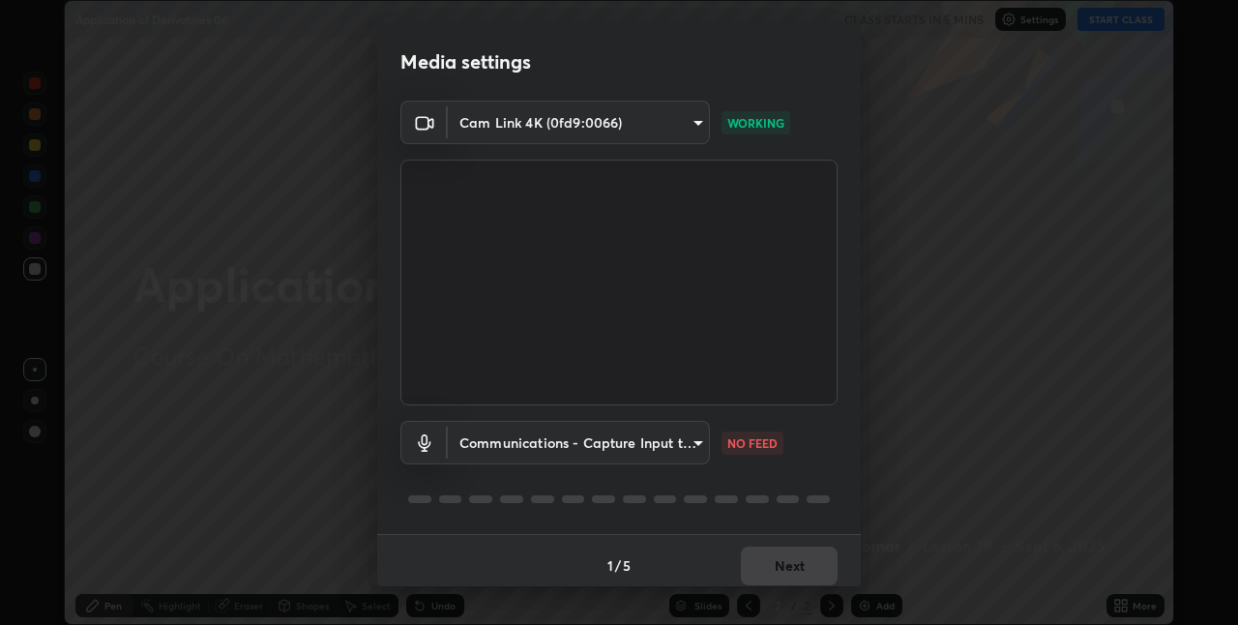
click at [695, 446] on body "Erase all Application of Derivatives 06 CLASS STARTS IN 5 MINS Settings START C…" at bounding box center [619, 312] width 1238 height 625
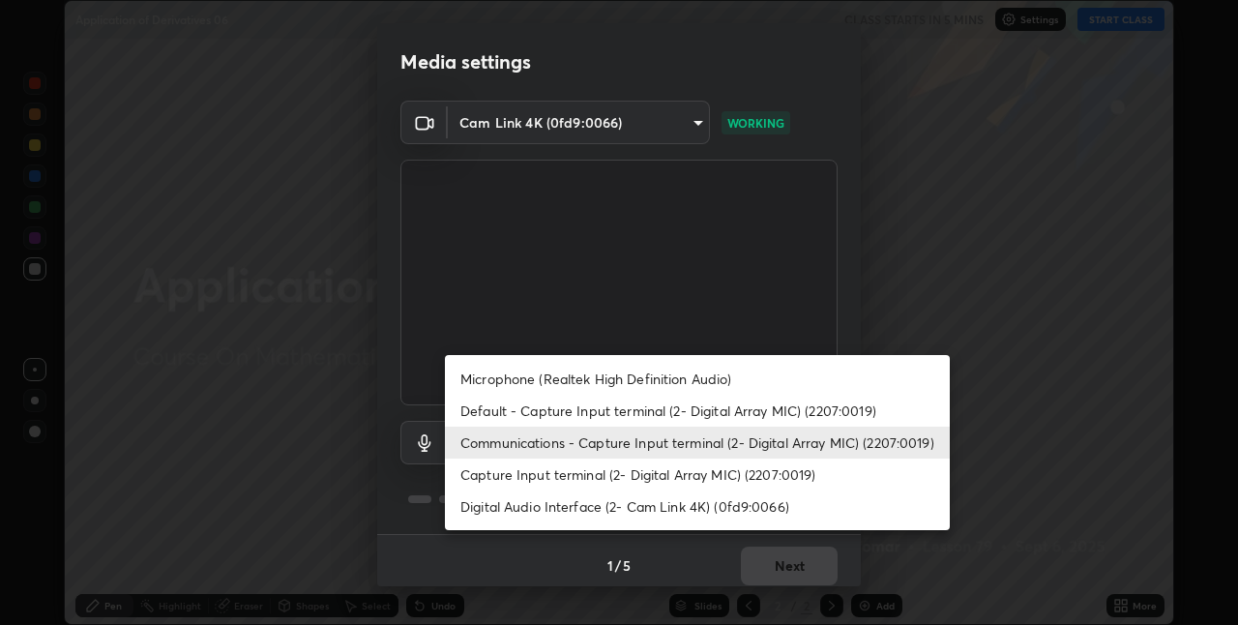
click at [1027, 499] on div at bounding box center [619, 312] width 1238 height 625
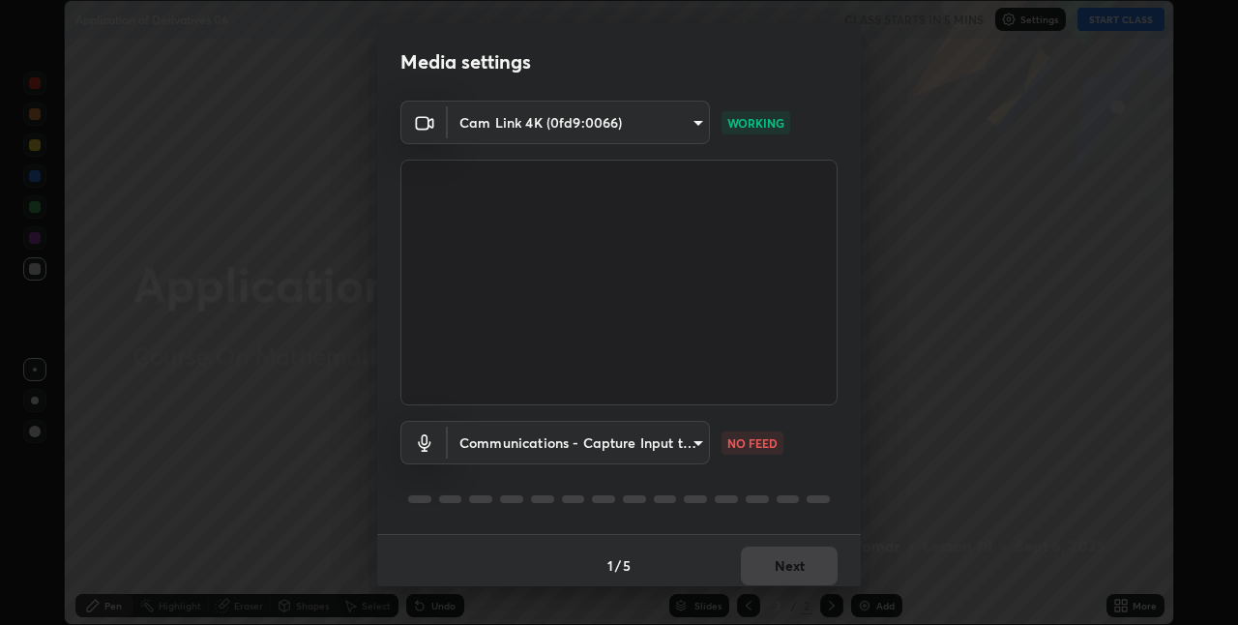
click at [699, 447] on body "Erase all Application of Derivatives 06 CLASS STARTS IN 5 MINS Settings START C…" at bounding box center [619, 312] width 1238 height 625
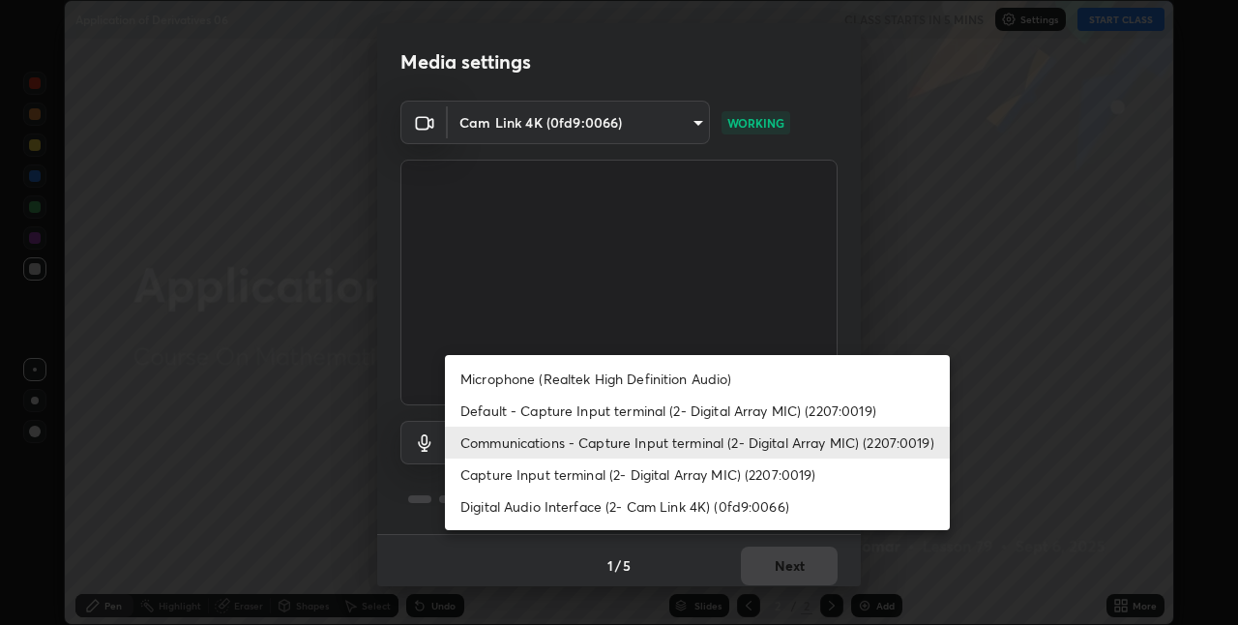
click at [1035, 457] on div at bounding box center [619, 312] width 1238 height 625
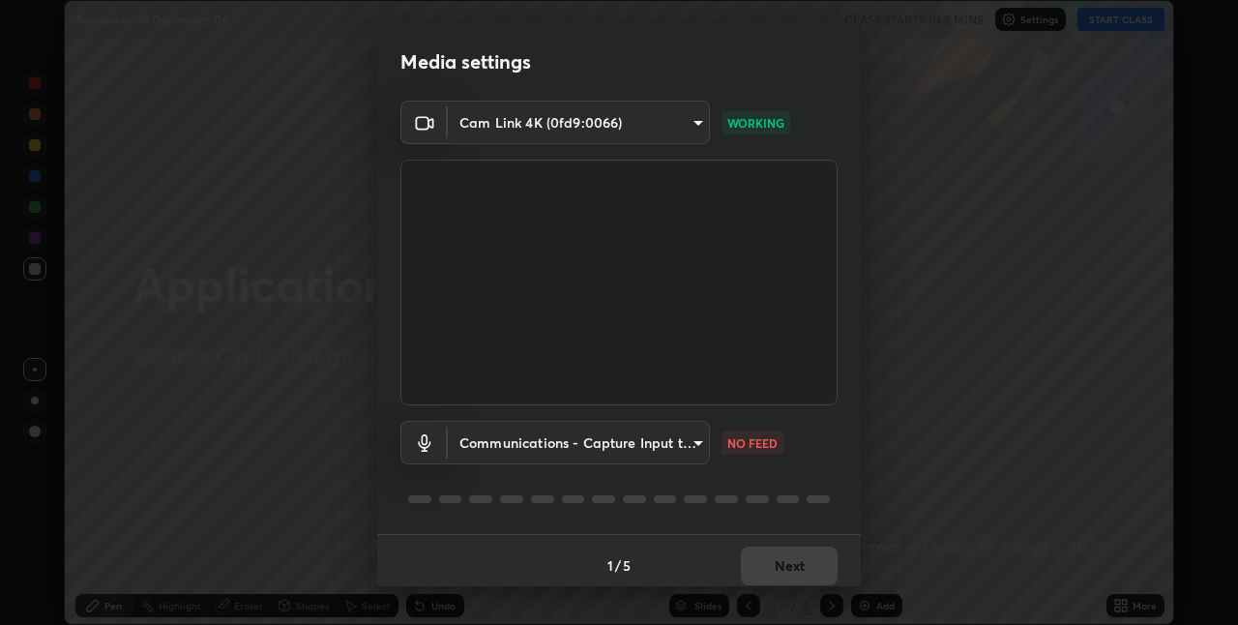
click at [675, 440] on body "Erase all Application of Derivatives 06 CLASS STARTS IN 5 MINS Settings START C…" at bounding box center [619, 312] width 1238 height 625
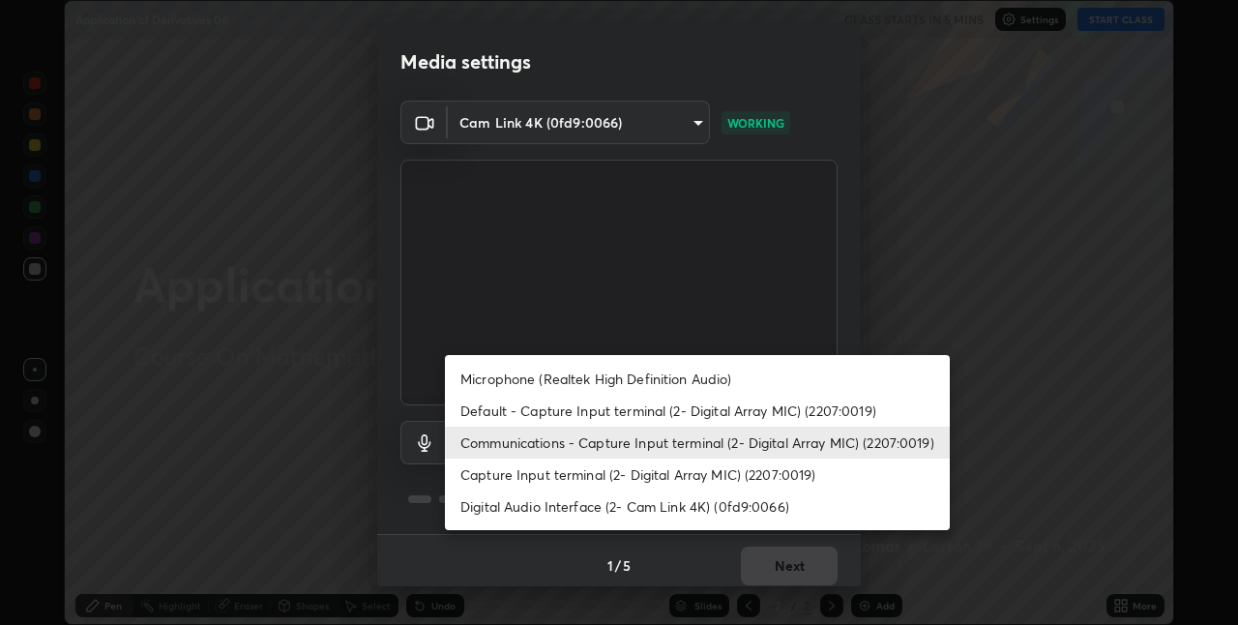
click at [634, 376] on li "Microphone (Realtek High Definition Audio)" at bounding box center [697, 379] width 505 height 32
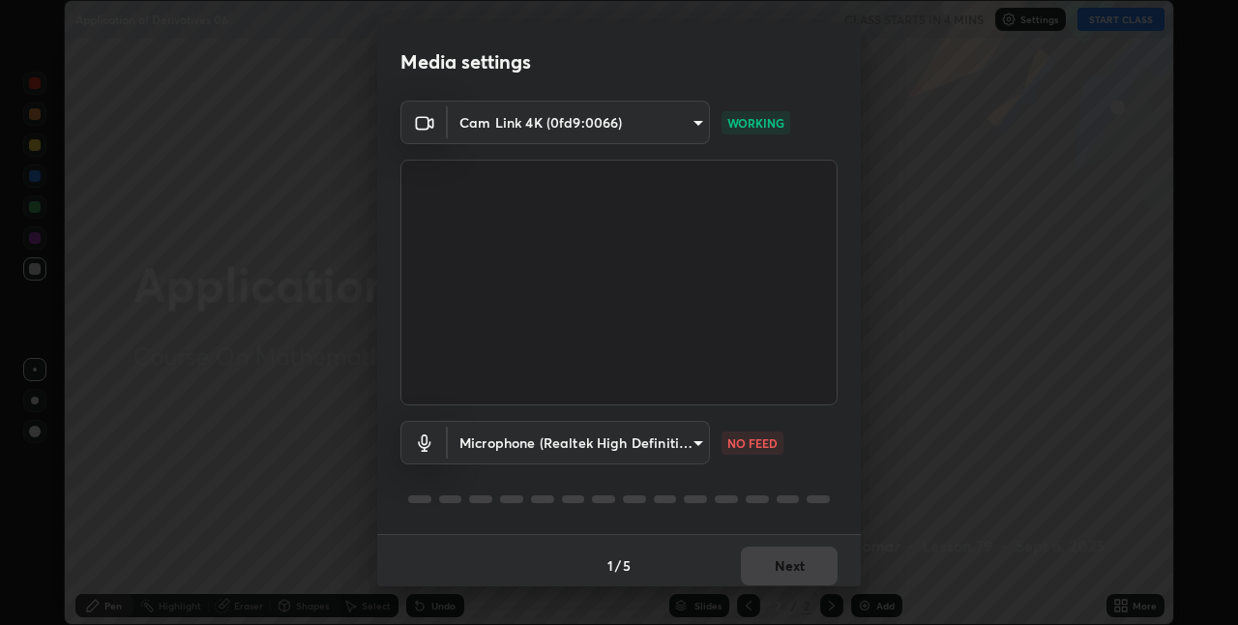
type input "edabd9cc8d126c1a73767365600906e9c5a4425c76421b07867cf48dbb908c86"
click at [806, 567] on button "Next" at bounding box center [789, 565] width 97 height 39
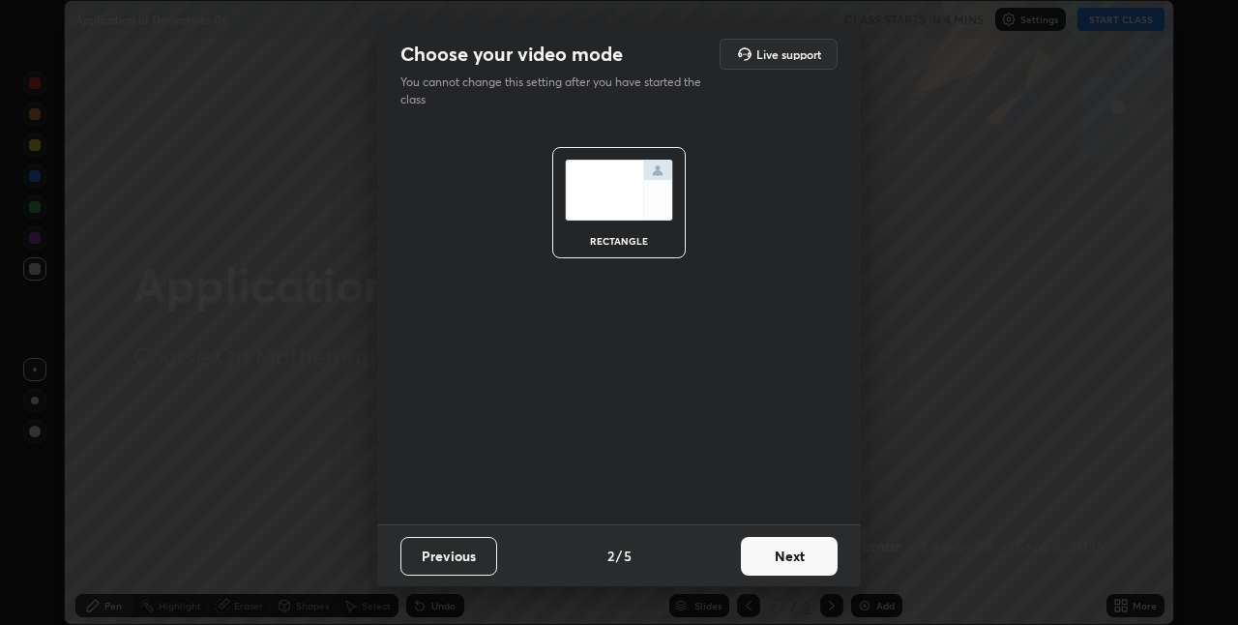
click at [782, 565] on button "Next" at bounding box center [789, 556] width 97 height 39
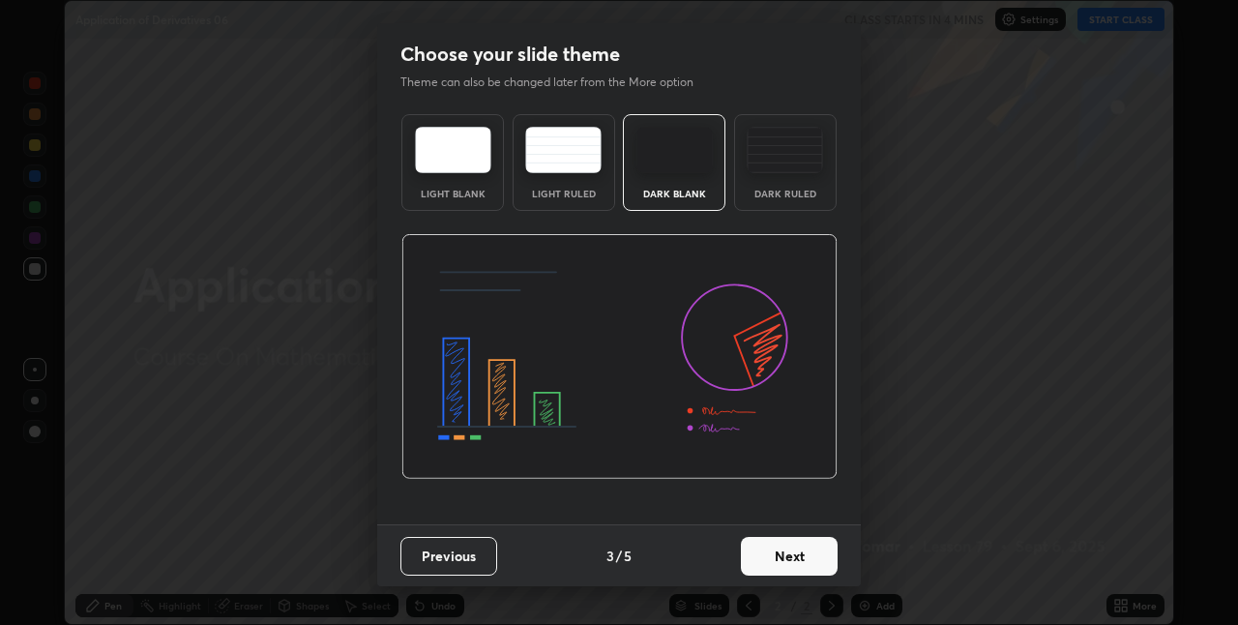
click at [774, 558] on button "Next" at bounding box center [789, 556] width 97 height 39
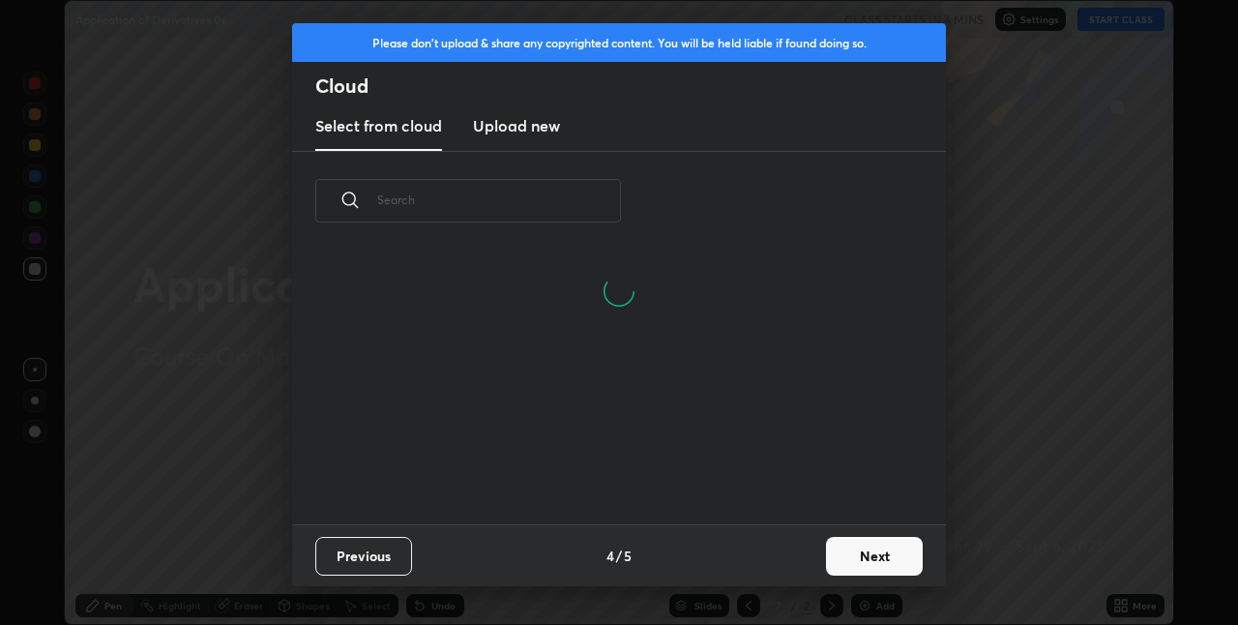
click at [839, 574] on button "Next" at bounding box center [874, 556] width 97 height 39
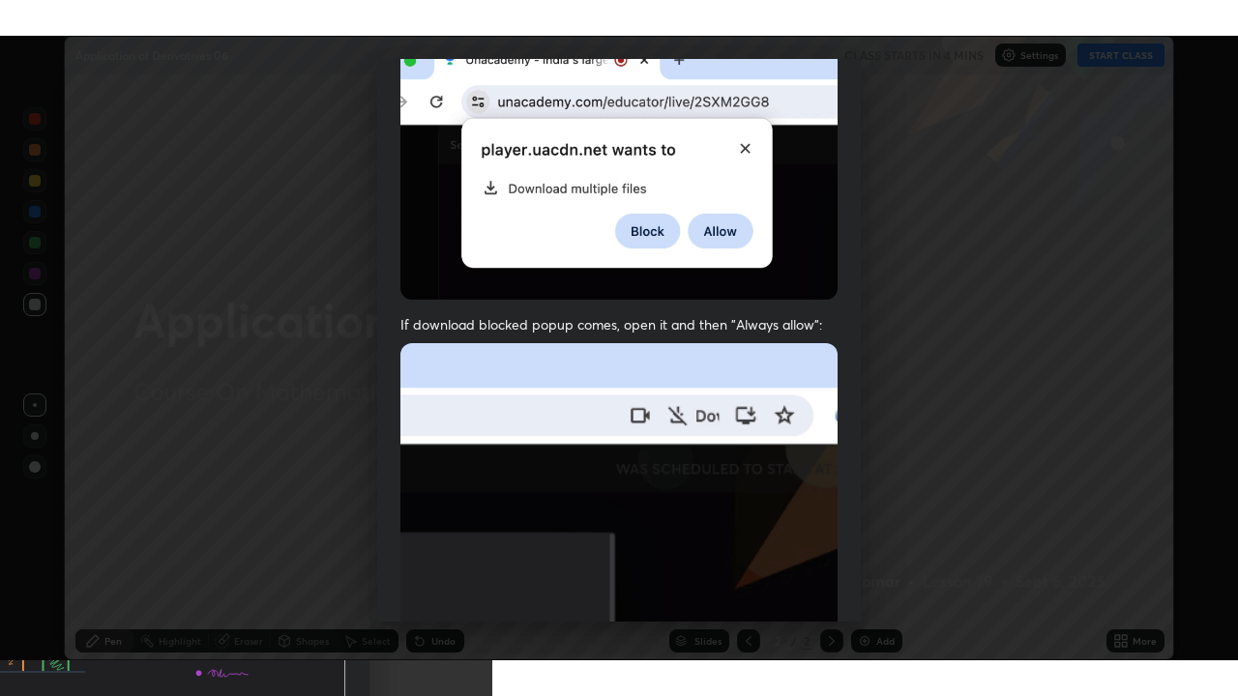
scroll to position [404, 0]
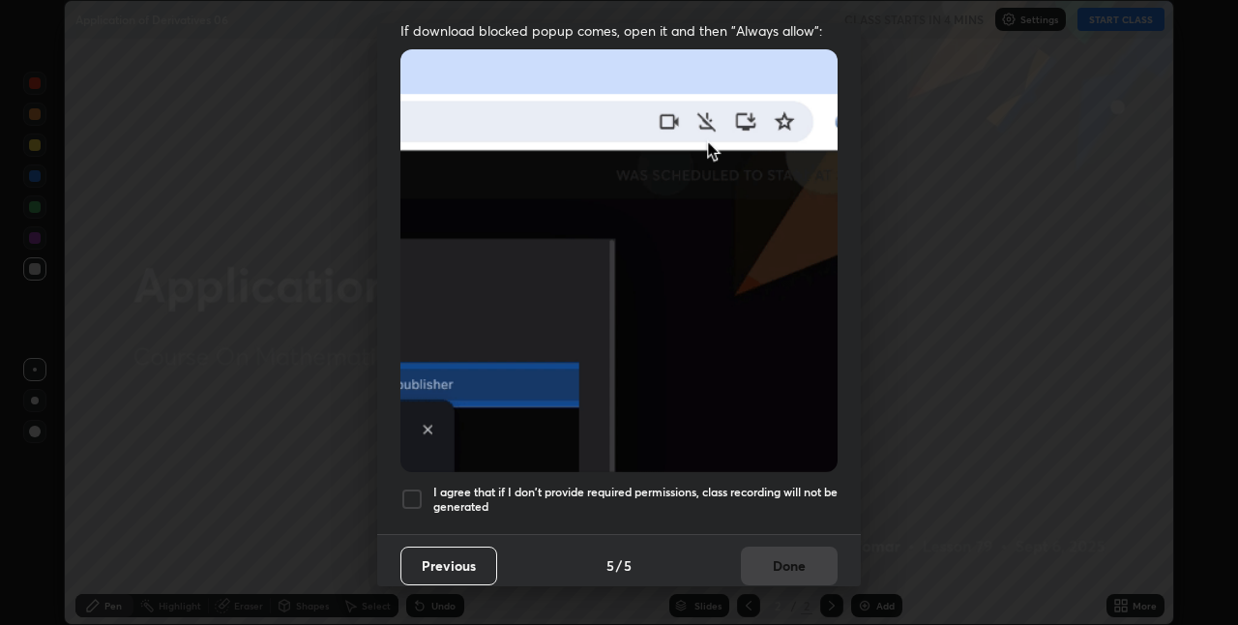
click at [667, 487] on h5 "I agree that if I don't provide required permissions, class recording will not …" at bounding box center [635, 500] width 404 height 30
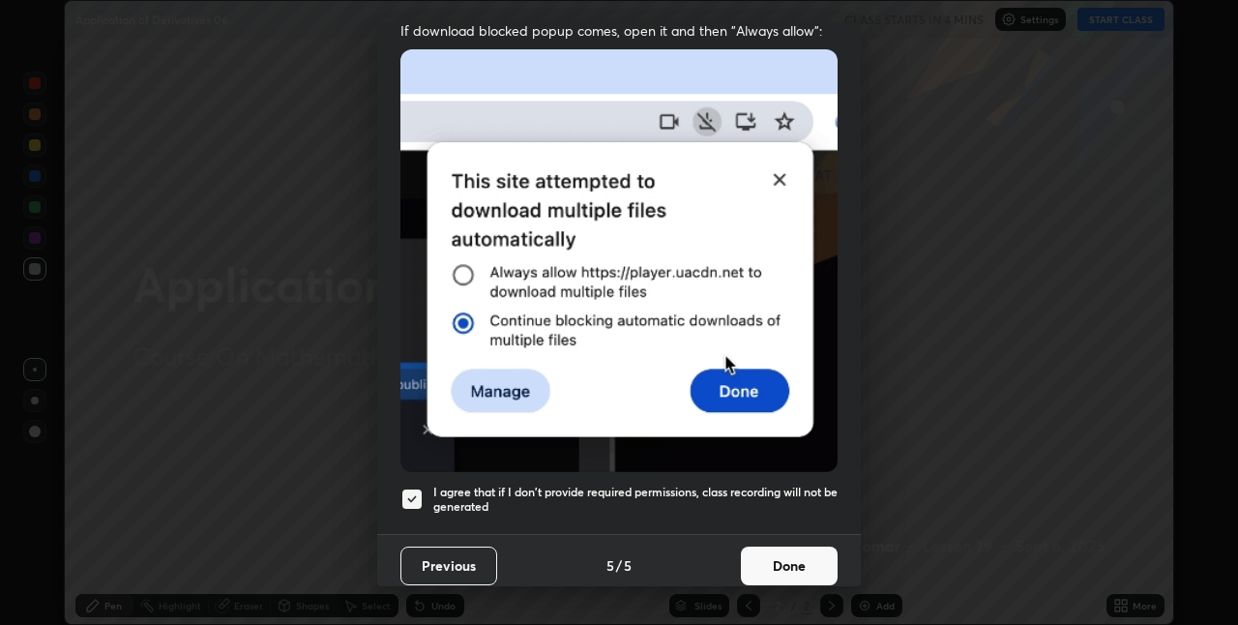
click at [777, 546] on button "Done" at bounding box center [789, 565] width 97 height 39
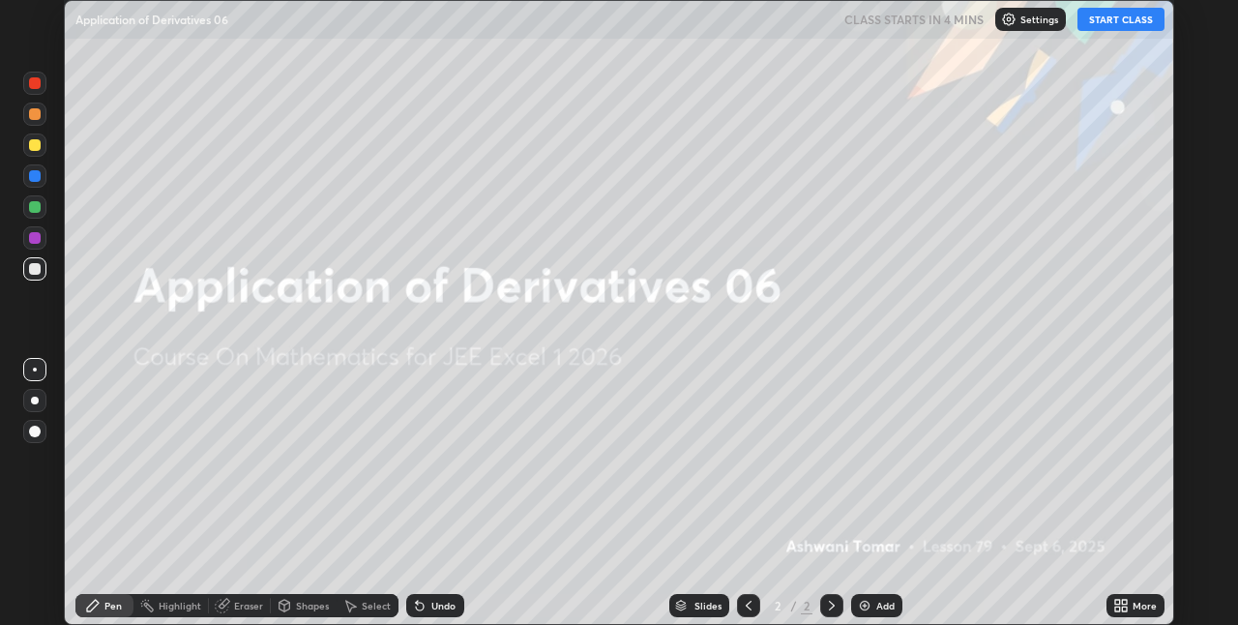
click at [1127, 15] on button "START CLASS" at bounding box center [1120, 19] width 87 height 23
click at [1135, 601] on div "More" at bounding box center [1145, 606] width 24 height 10
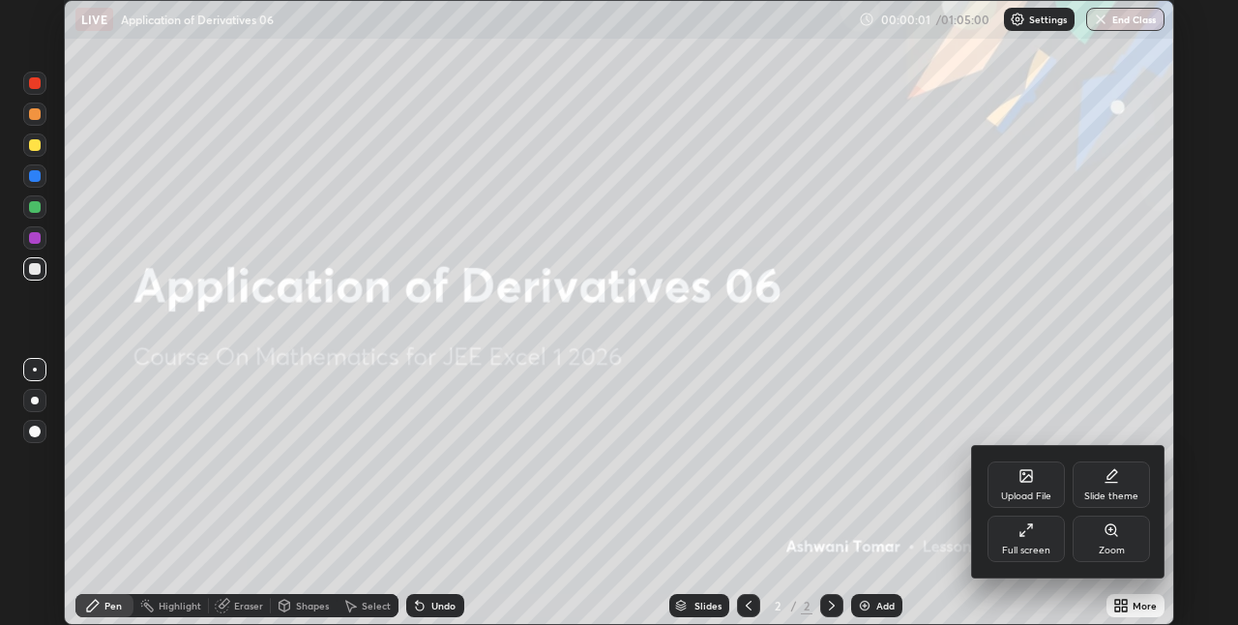
click at [1026, 536] on icon at bounding box center [1025, 529] width 15 height 15
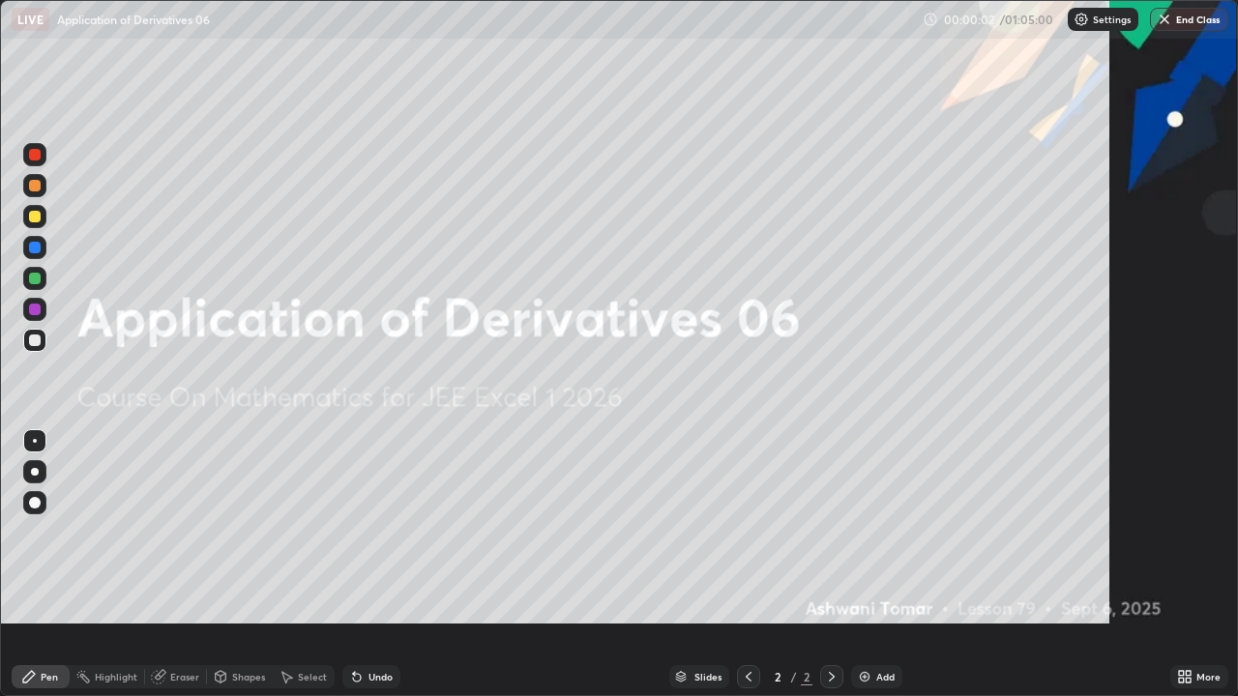
scroll to position [696, 1238]
